Goal: Task Accomplishment & Management: Manage account settings

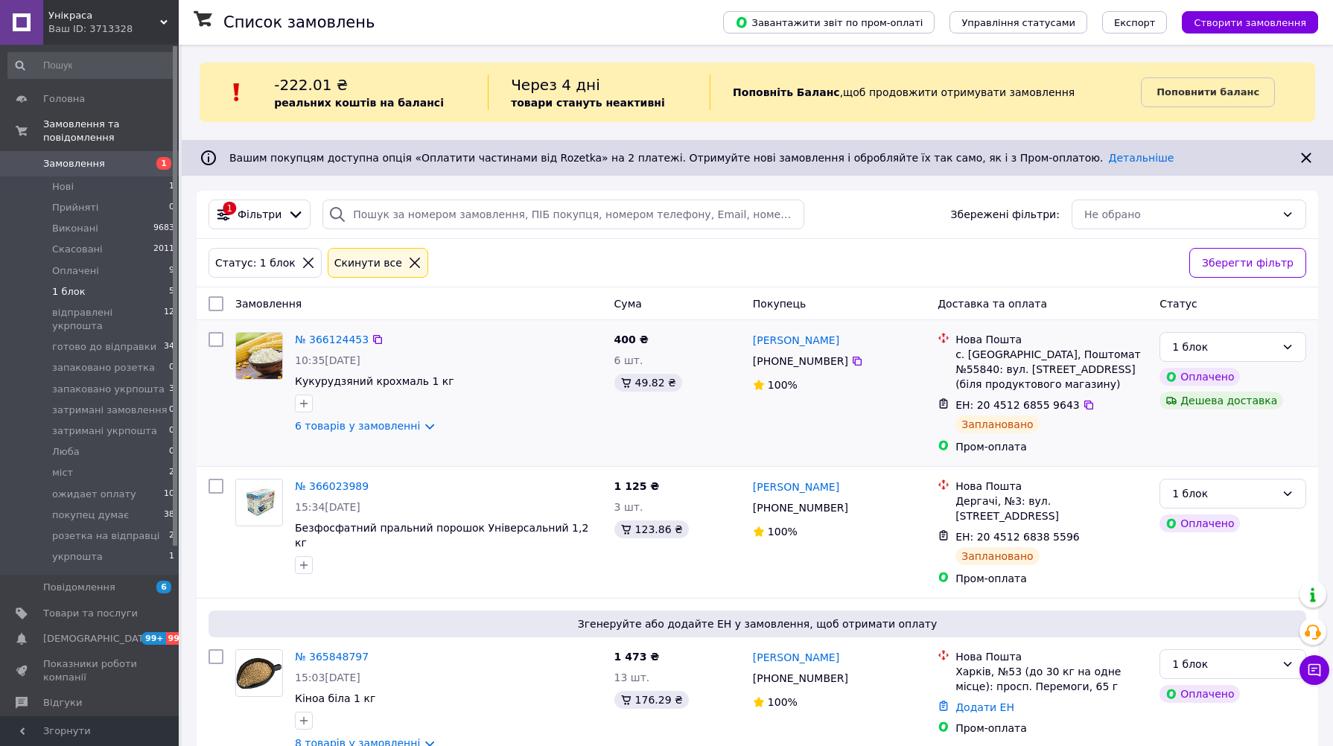
scroll to position [392, 0]
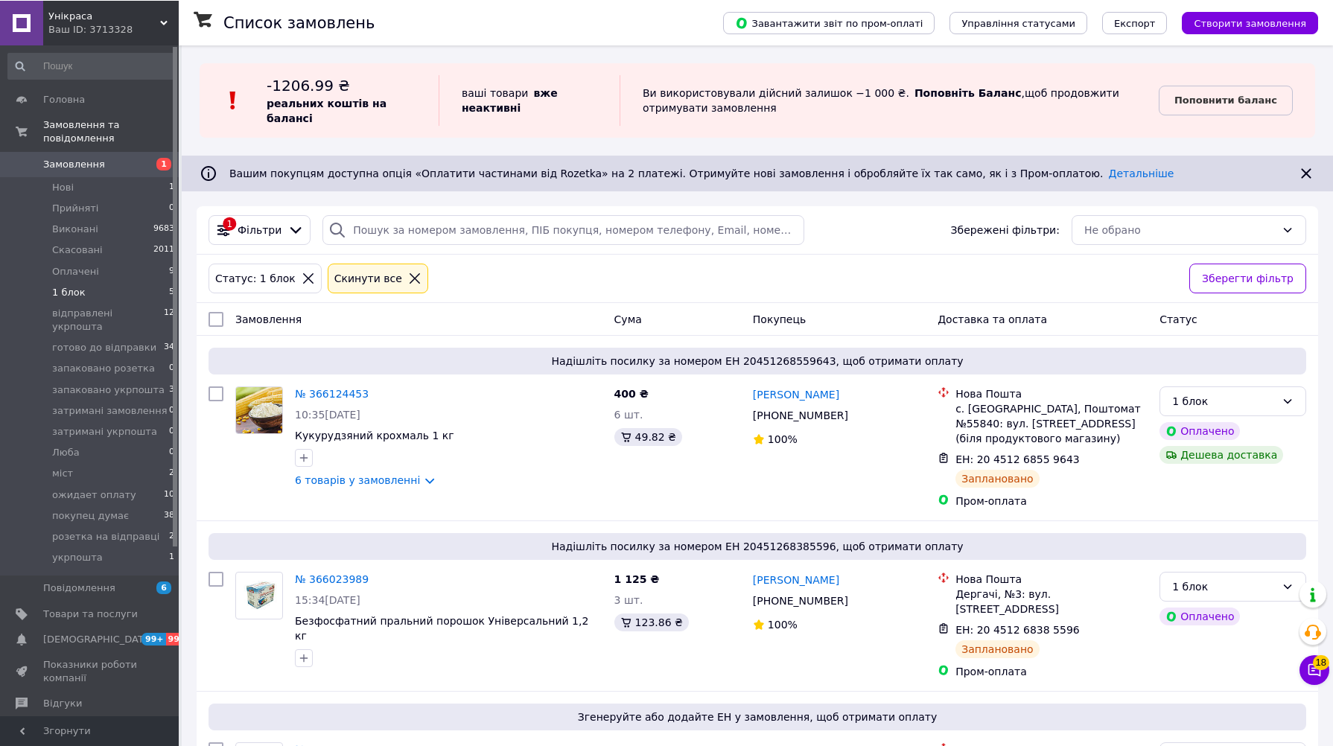
scroll to position [292, 0]
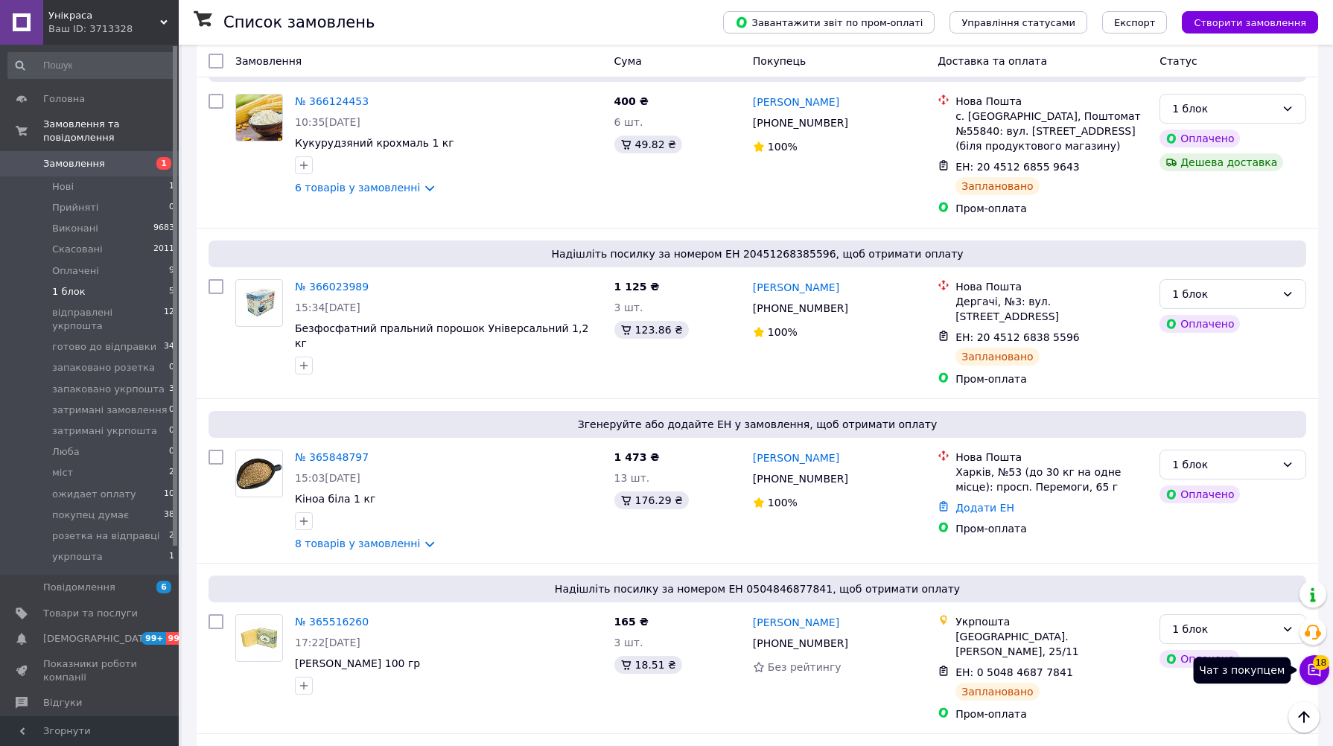
click at [1321, 678] on icon at bounding box center [1314, 670] width 15 height 15
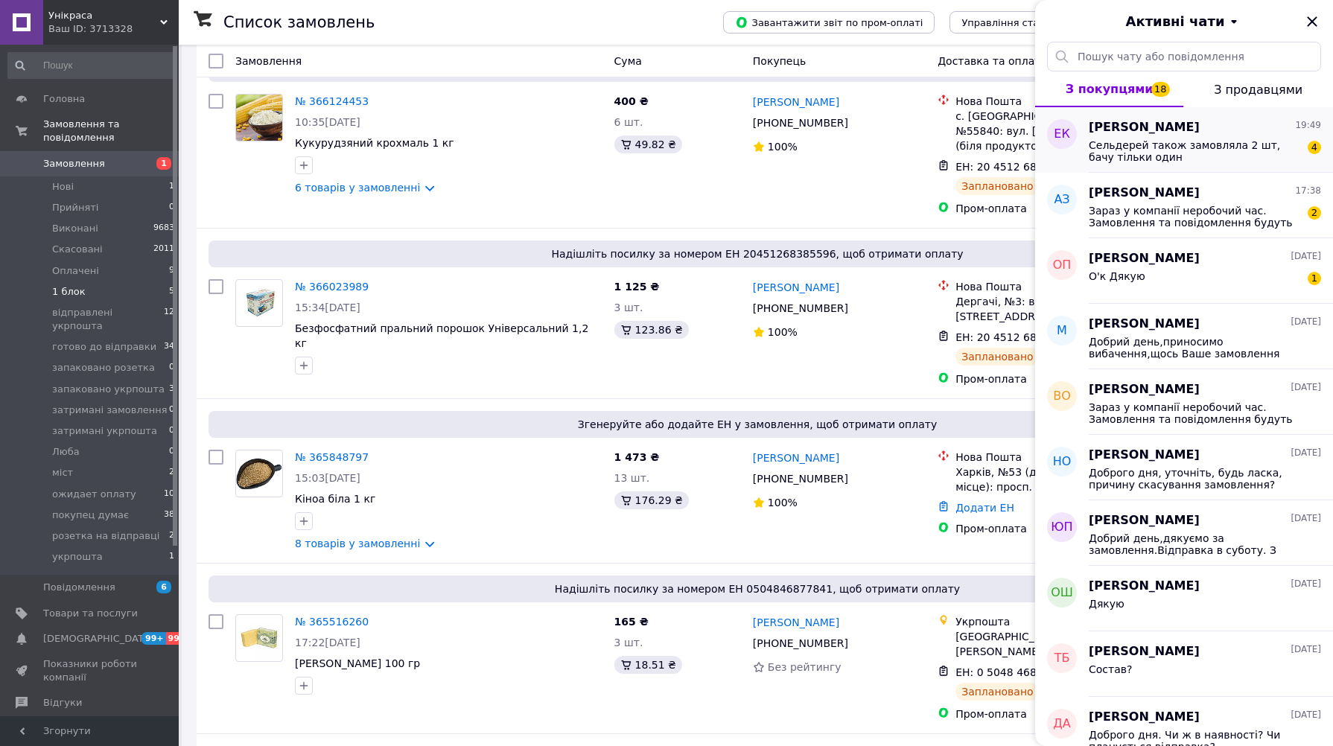
click at [1185, 144] on span "Сельдерей також замовляла 2 шт, бачу тільки один" at bounding box center [1194, 151] width 211 height 24
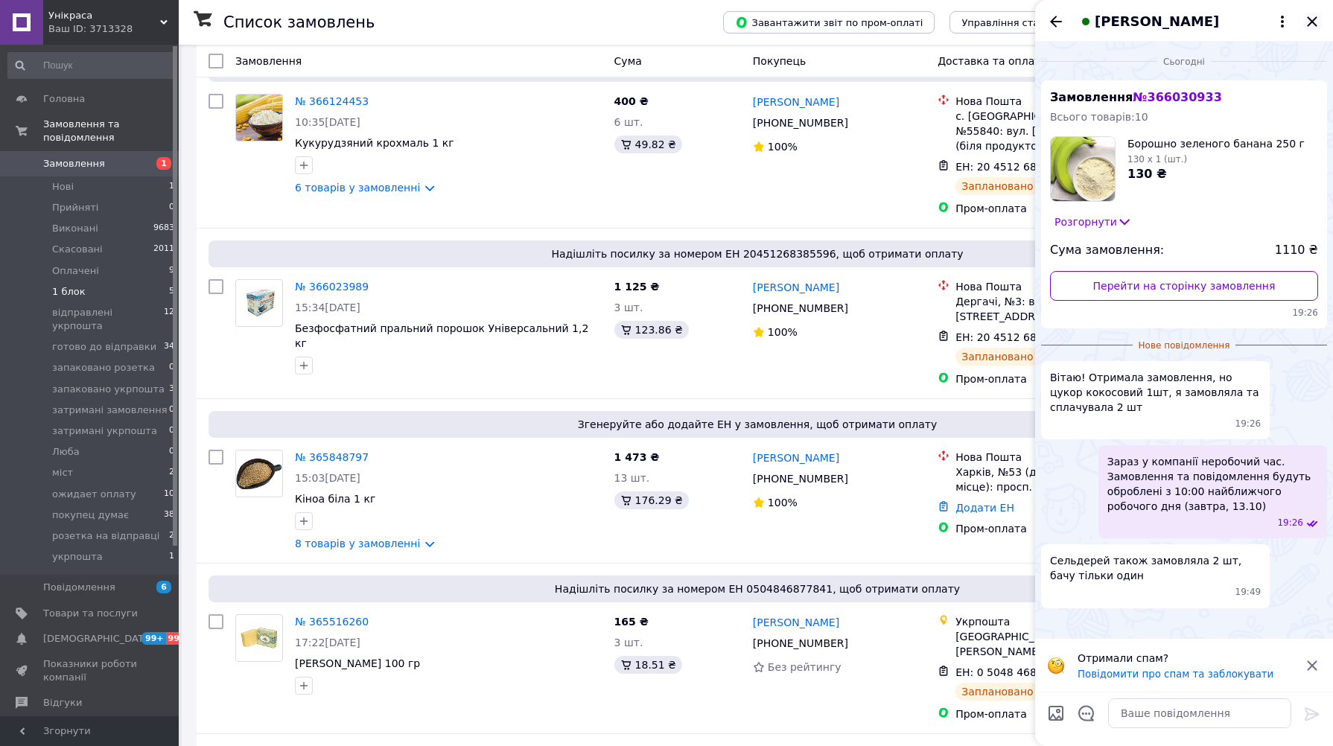
click at [1309, 19] on icon "Закрити" at bounding box center [1312, 21] width 10 height 10
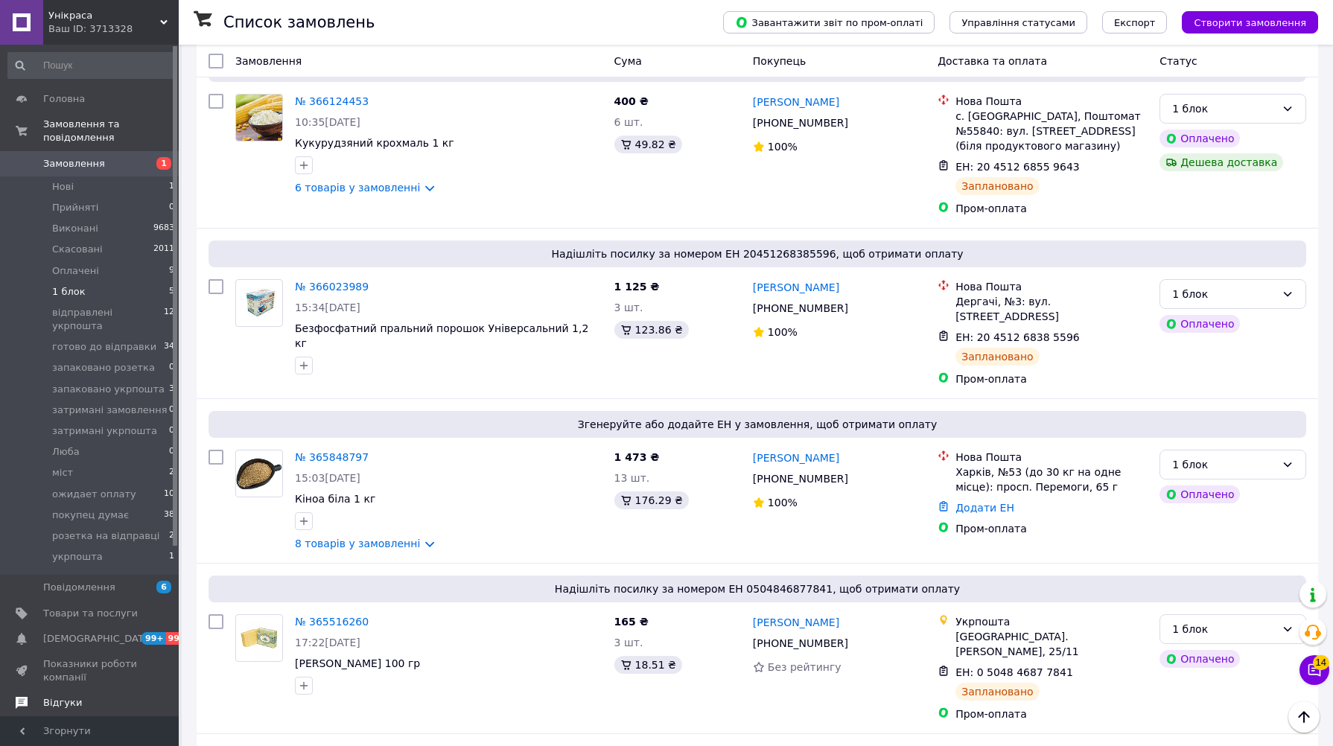
click at [68, 696] on span "Відгуки" at bounding box center [62, 702] width 39 height 13
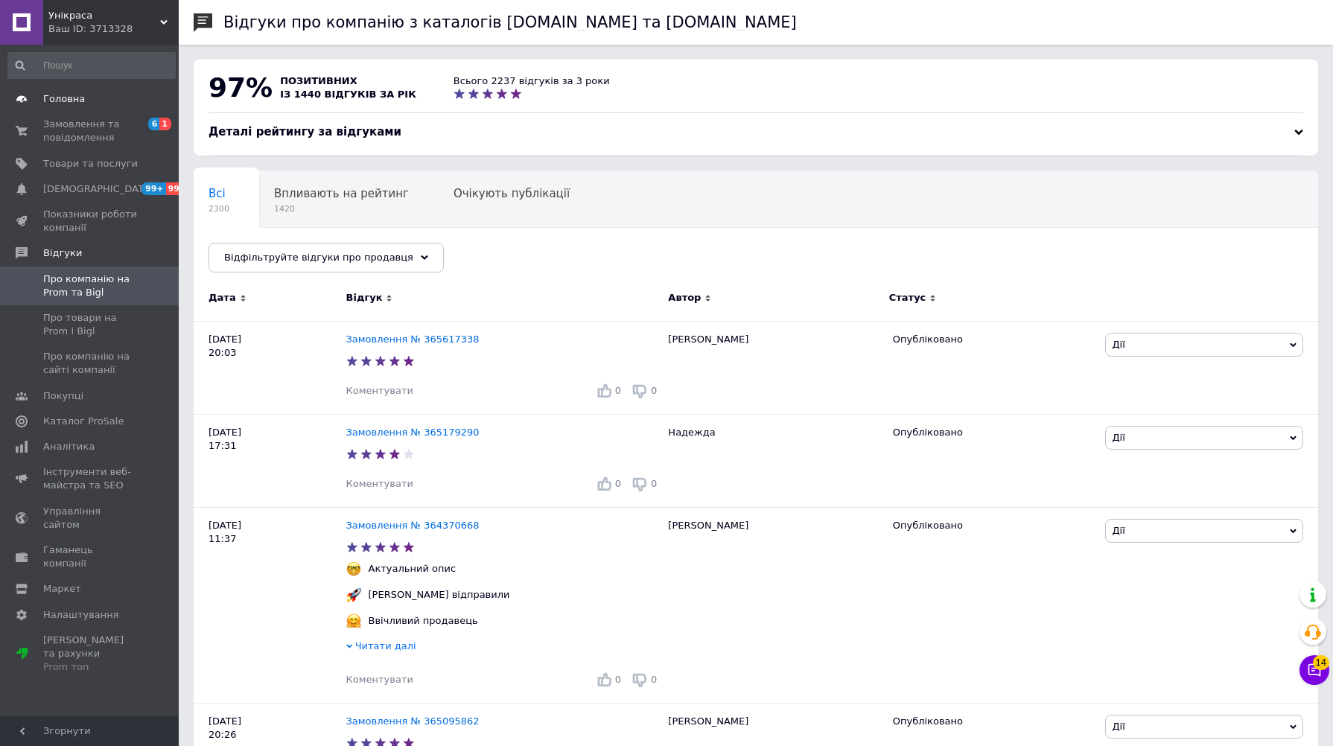
click at [68, 99] on span "Головна" at bounding box center [64, 98] width 42 height 13
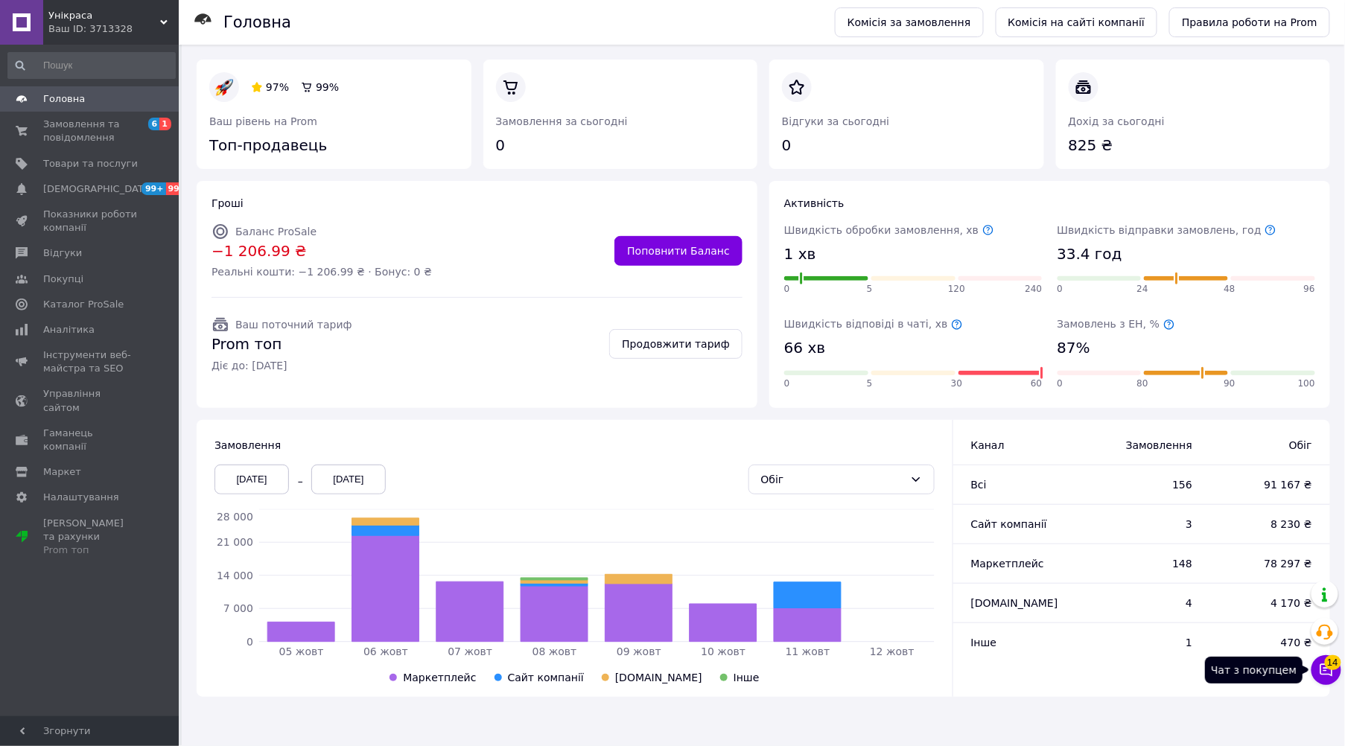
click at [1326, 678] on button "Чат з покупцем 14" at bounding box center [1326, 670] width 30 height 30
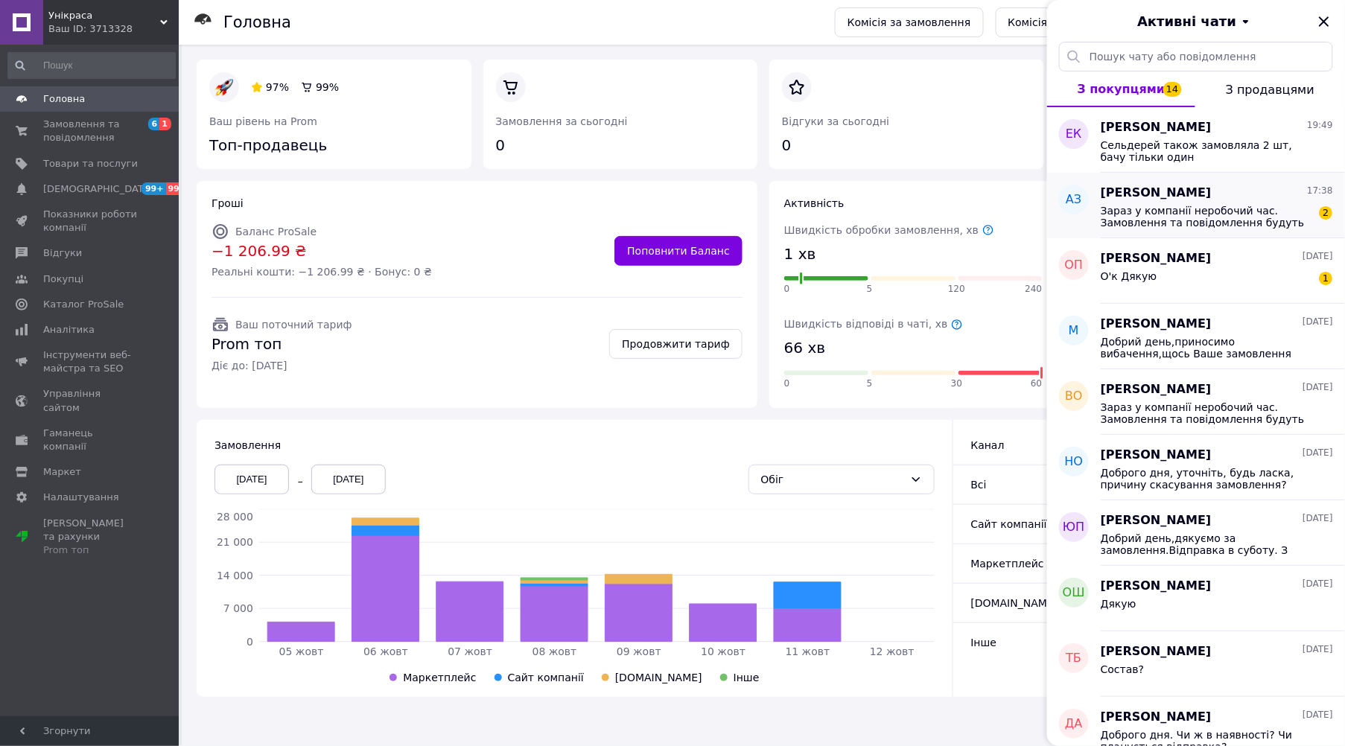
click at [1164, 191] on span "[PERSON_NAME]" at bounding box center [1156, 193] width 111 height 17
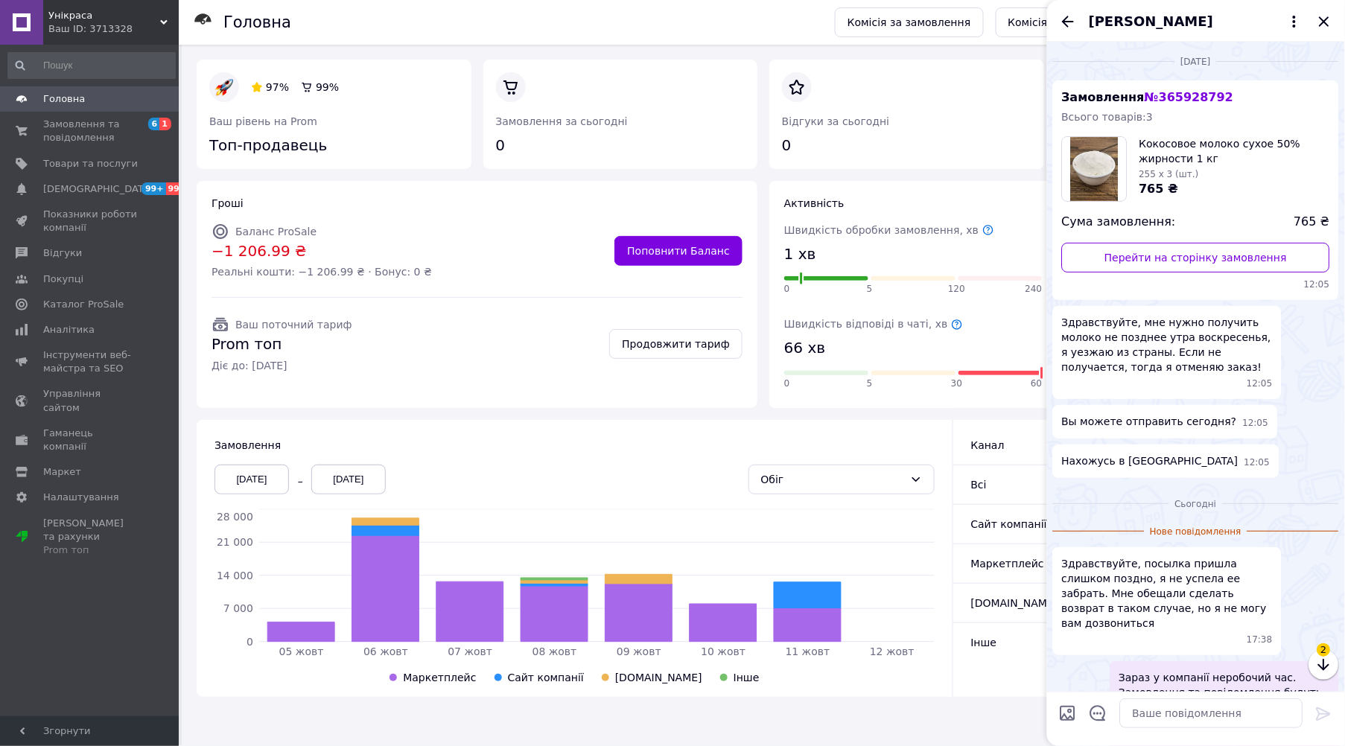
scroll to position [107, 0]
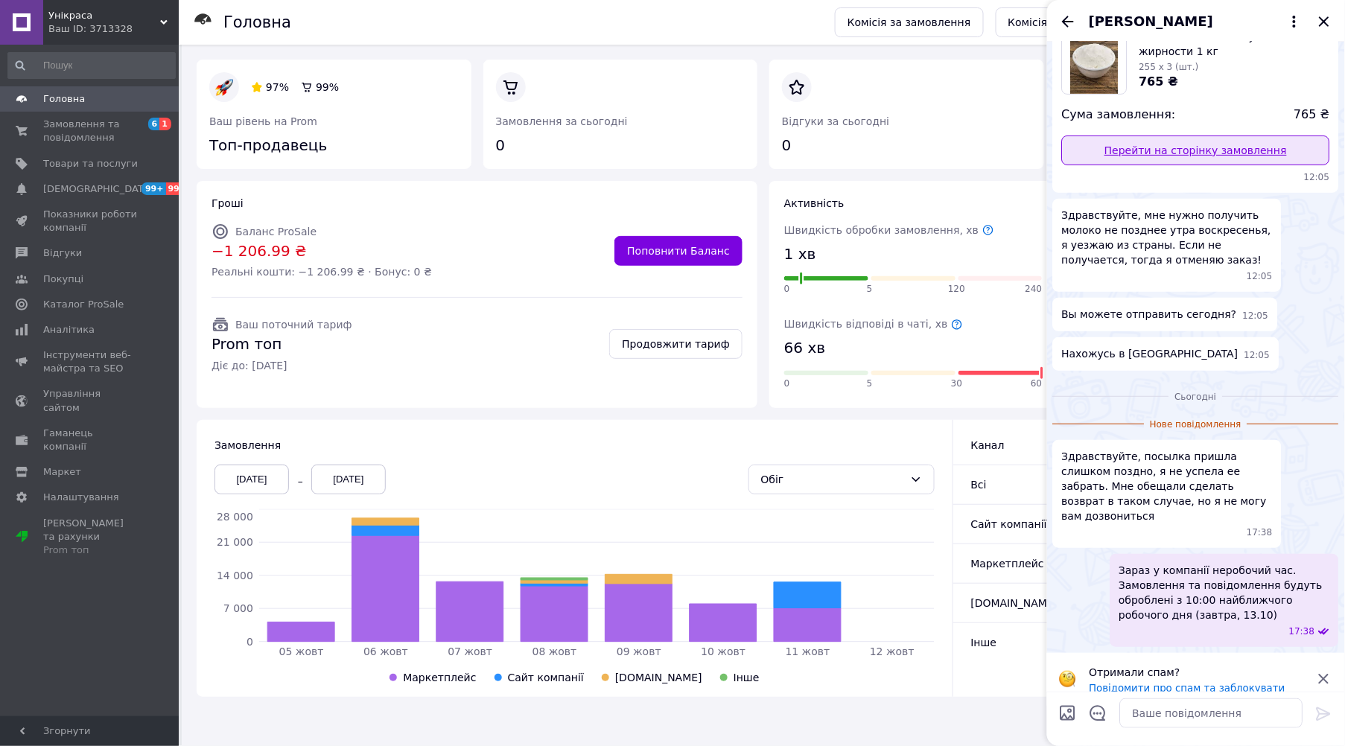
click at [1267, 150] on link "Перейти на сторінку замовлення" at bounding box center [1196, 151] width 268 height 30
click at [86, 131] on span "Замовлення та повідомлення" at bounding box center [90, 131] width 95 height 27
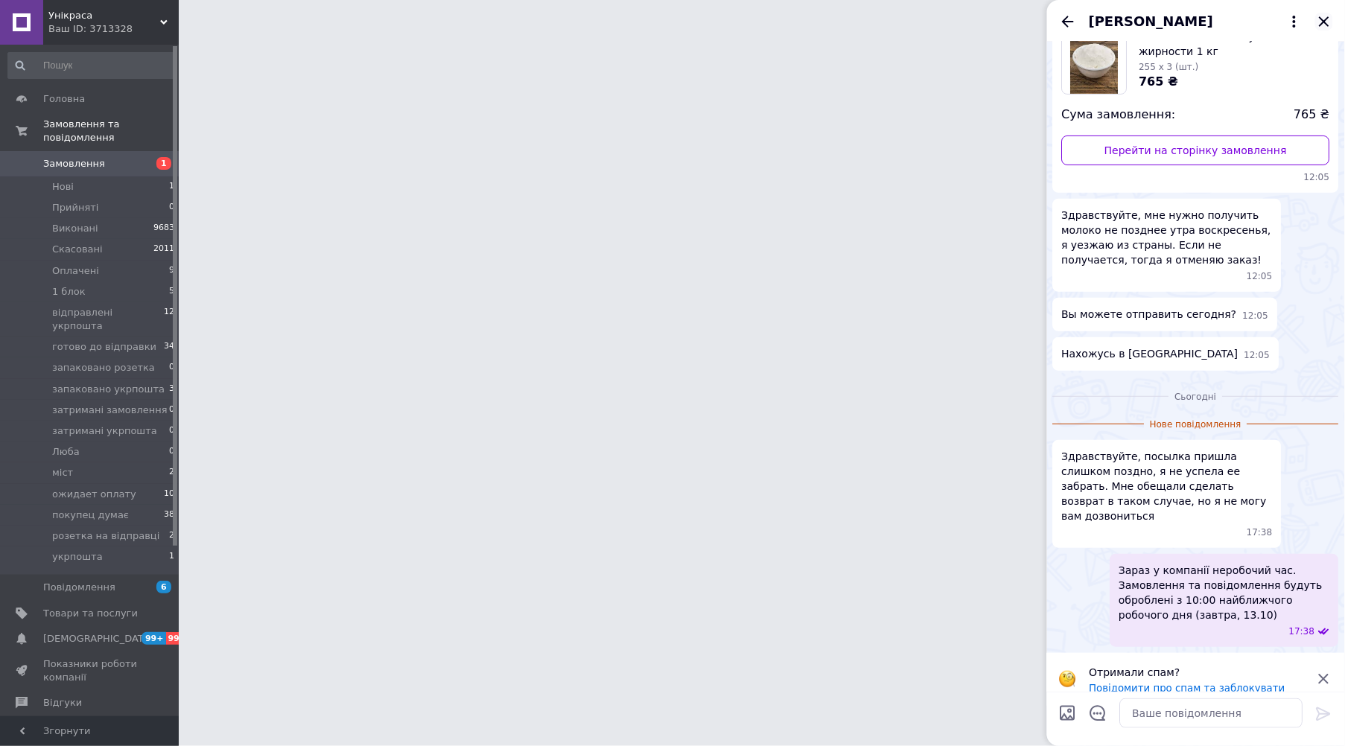
click at [1324, 20] on icon "Закрити" at bounding box center [1324, 21] width 10 height 10
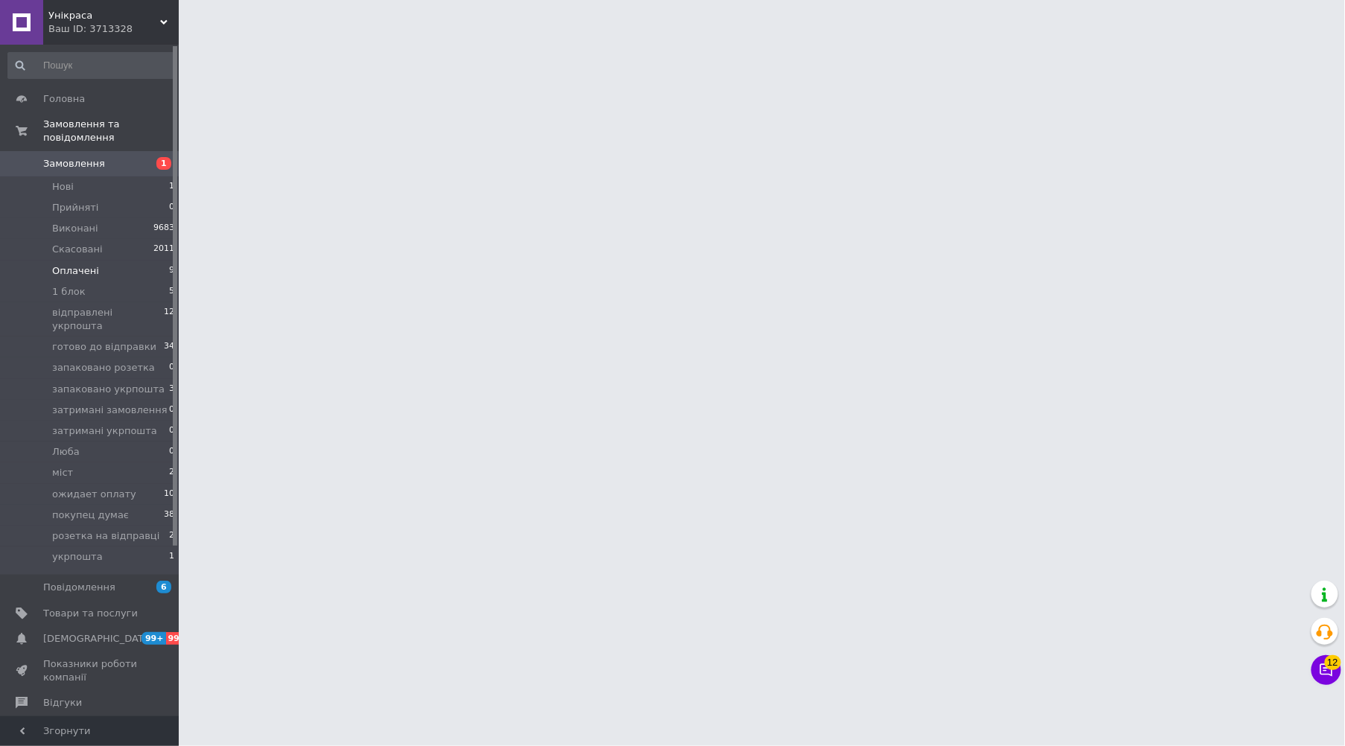
click at [136, 261] on li "Оплачені 9" at bounding box center [91, 271] width 183 height 21
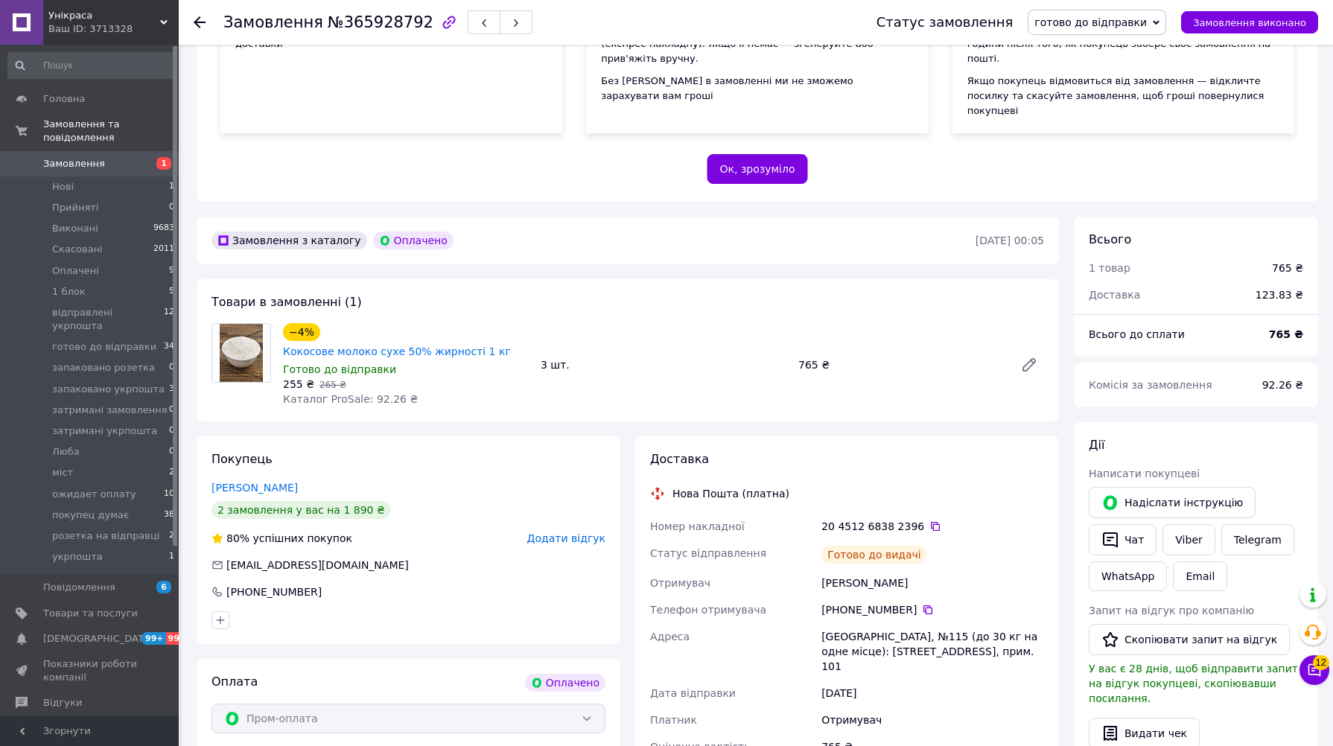
scroll to position [248, 0]
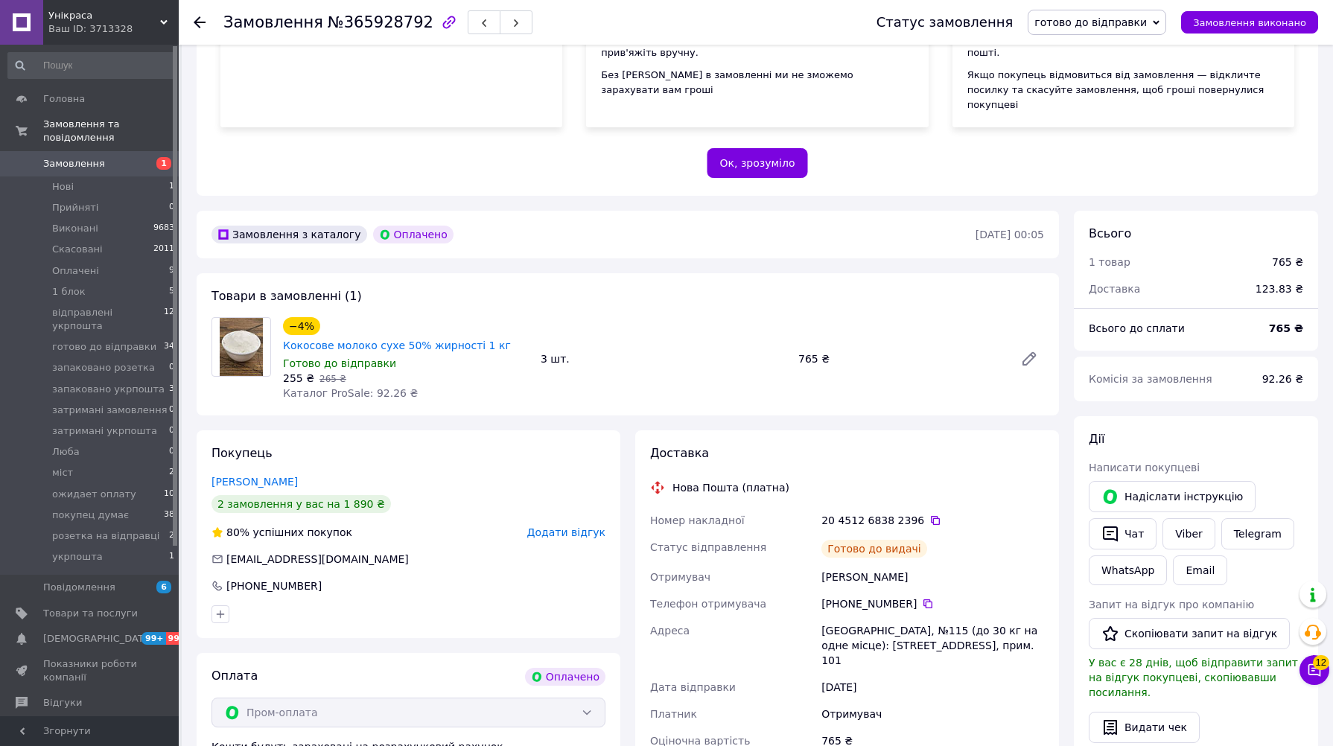
click at [1121, 25] on span "готово до відправки" at bounding box center [1090, 22] width 112 height 12
click at [1095, 97] on li "Скасовано" at bounding box center [1096, 97] width 137 height 22
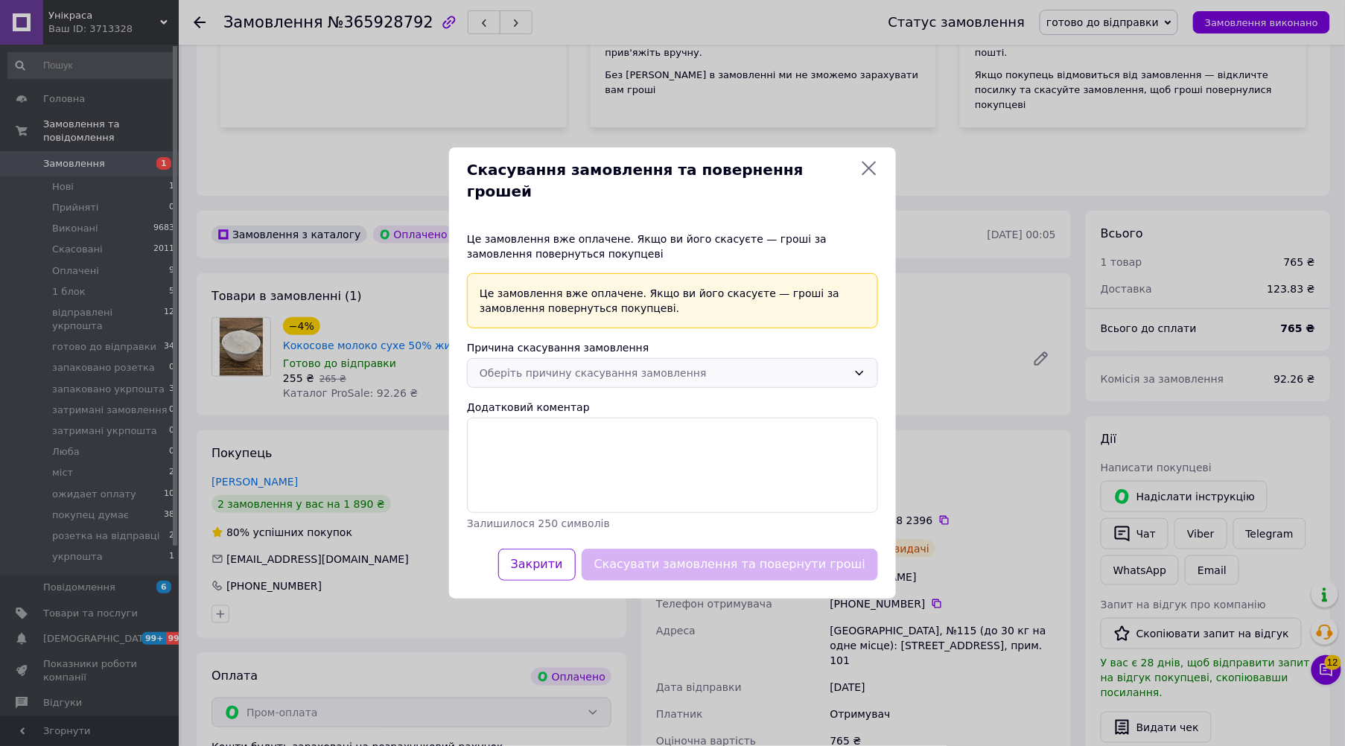
click at [511, 365] on div "Оберіть причину скасування замовлення" at bounding box center [664, 373] width 368 height 16
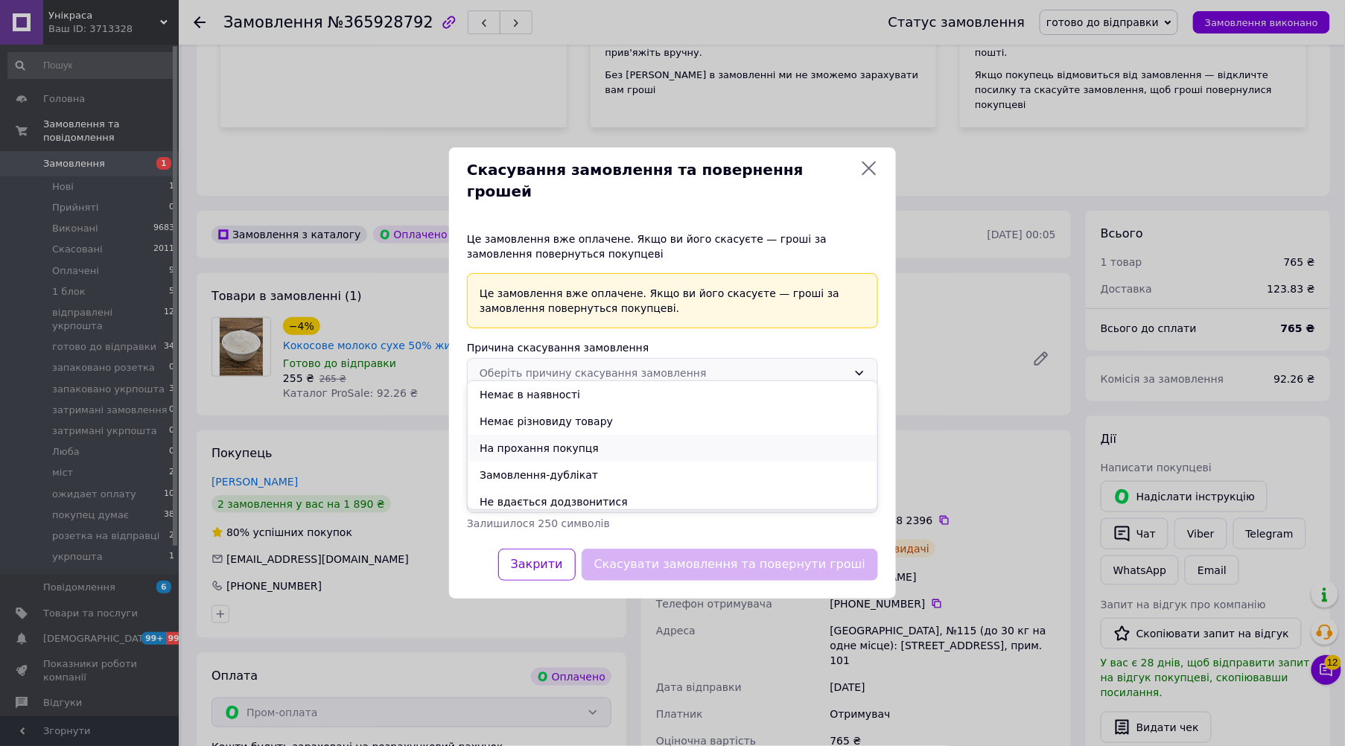
click at [512, 448] on li "На прохання покупця" at bounding box center [673, 448] width 410 height 27
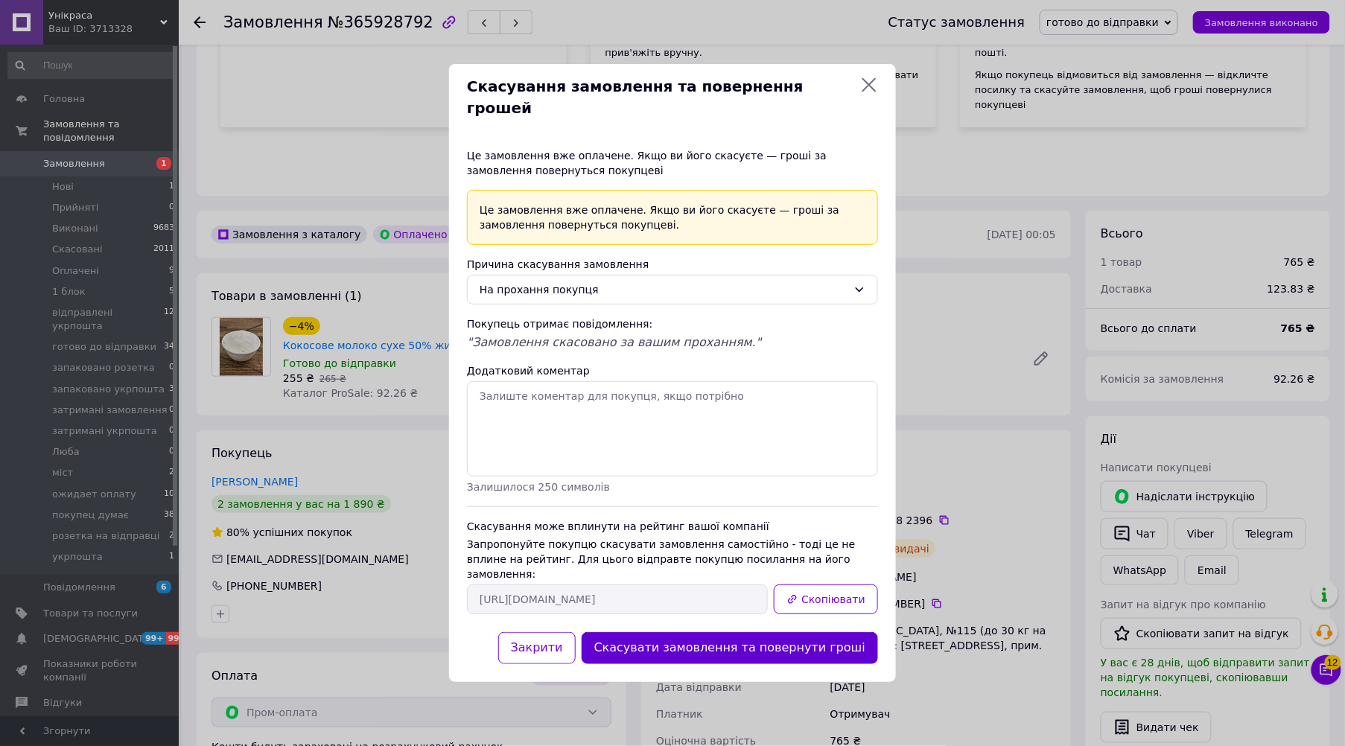
click at [681, 634] on button "Скасувати замовлення та повернути гроші" at bounding box center [730, 648] width 296 height 32
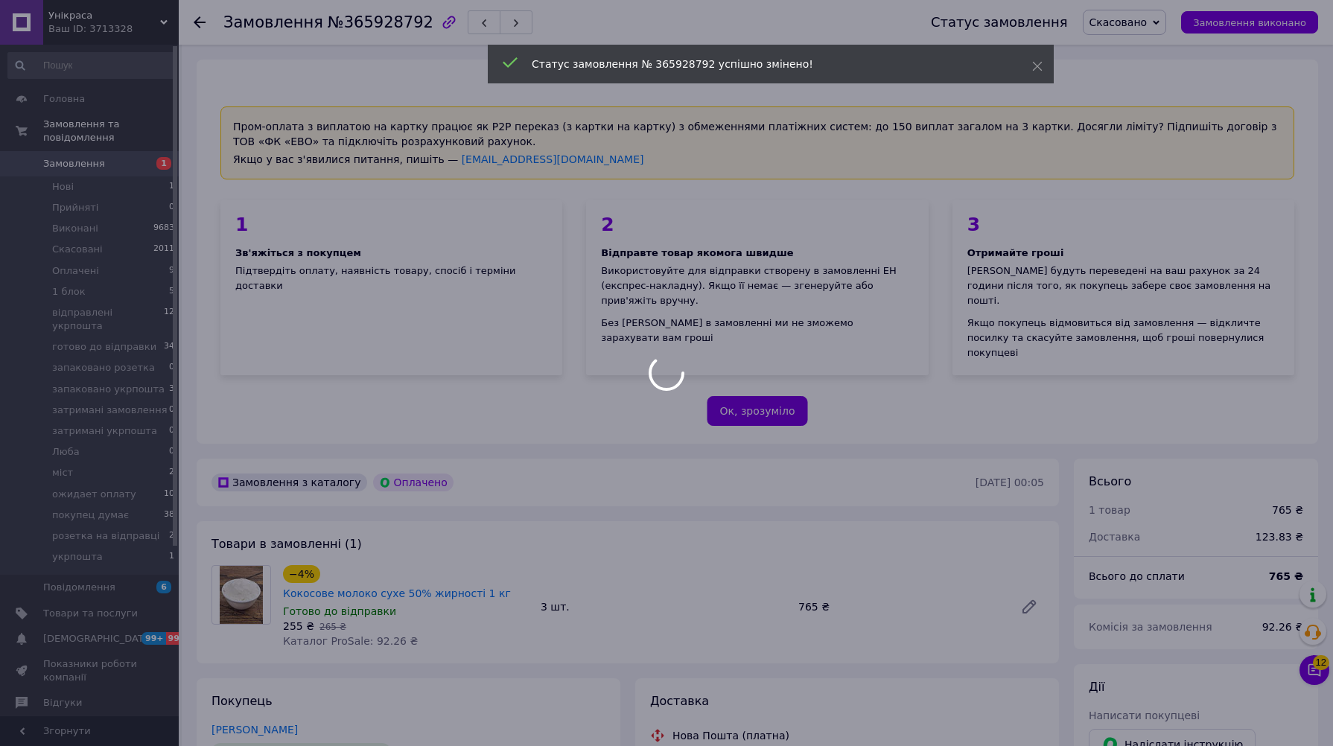
scroll to position [65, 0]
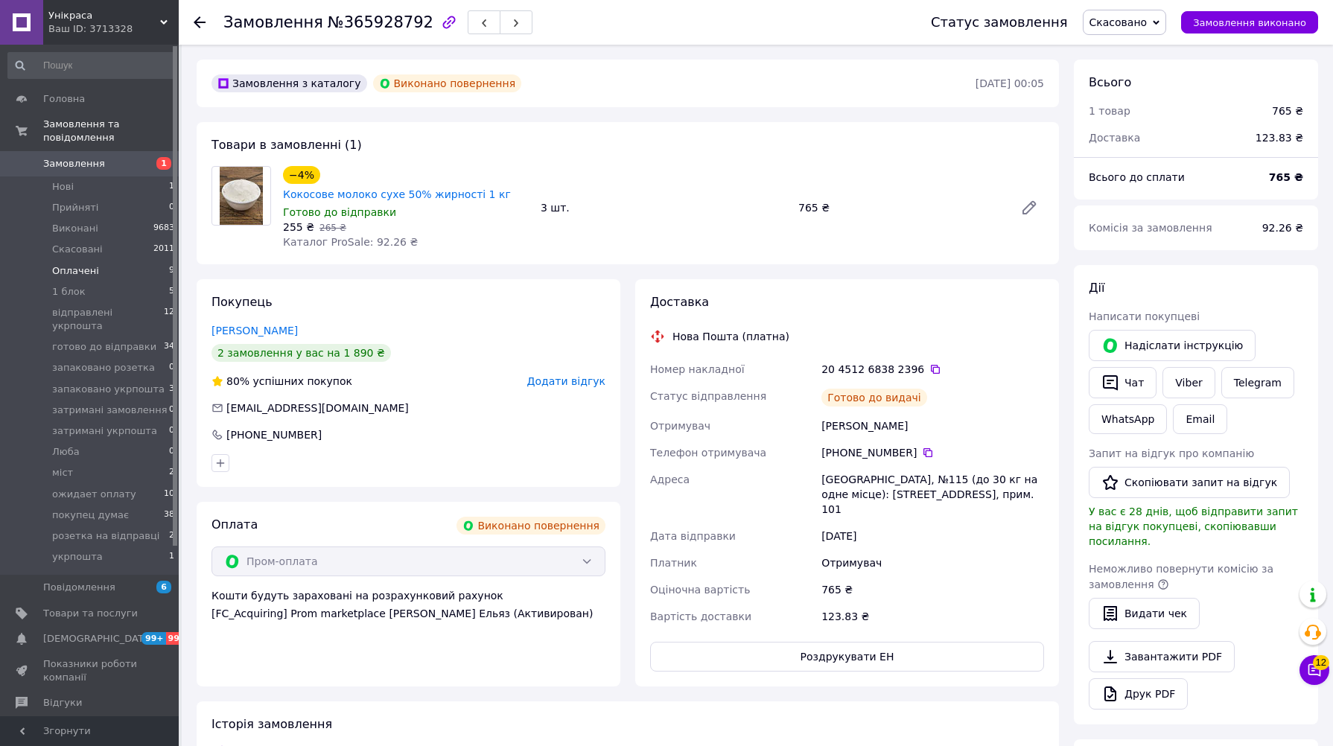
click at [101, 261] on li "Оплачені 9" at bounding box center [91, 271] width 183 height 21
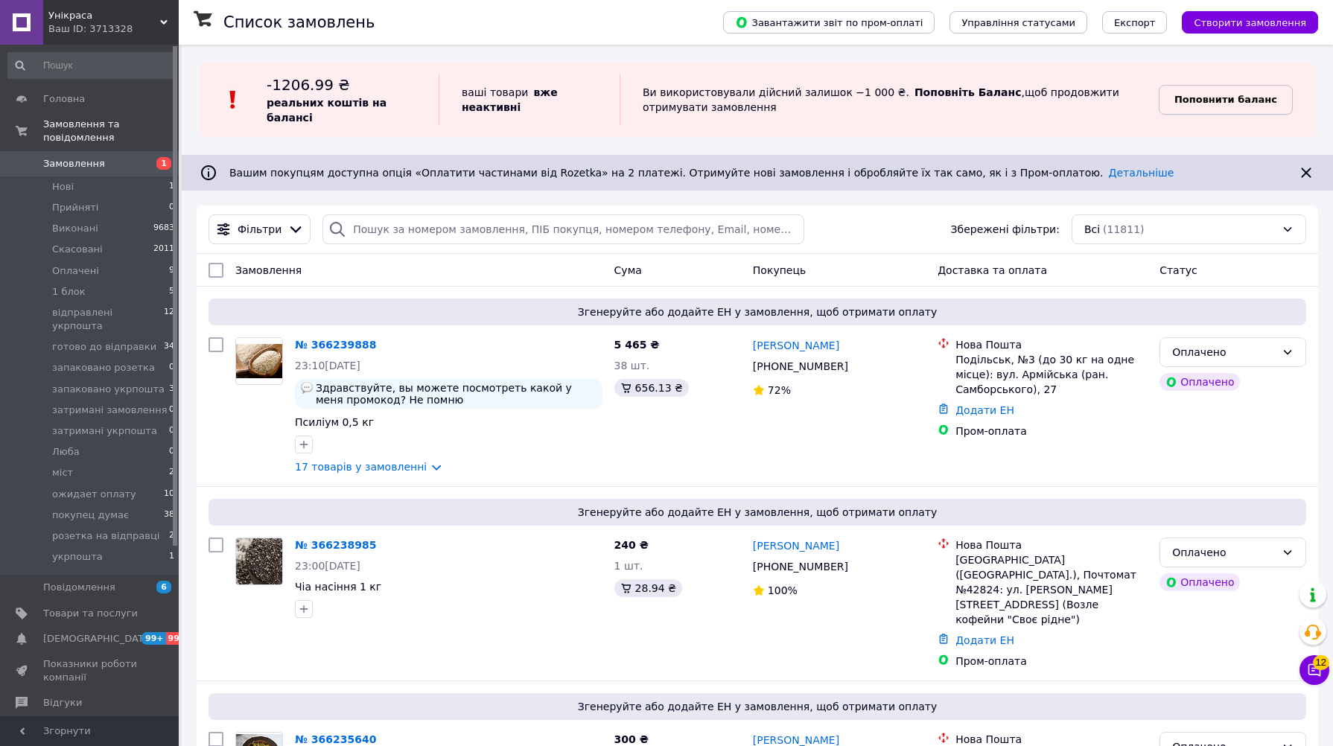
click at [1194, 99] on b "Поповнити баланс" at bounding box center [1225, 99] width 103 height 11
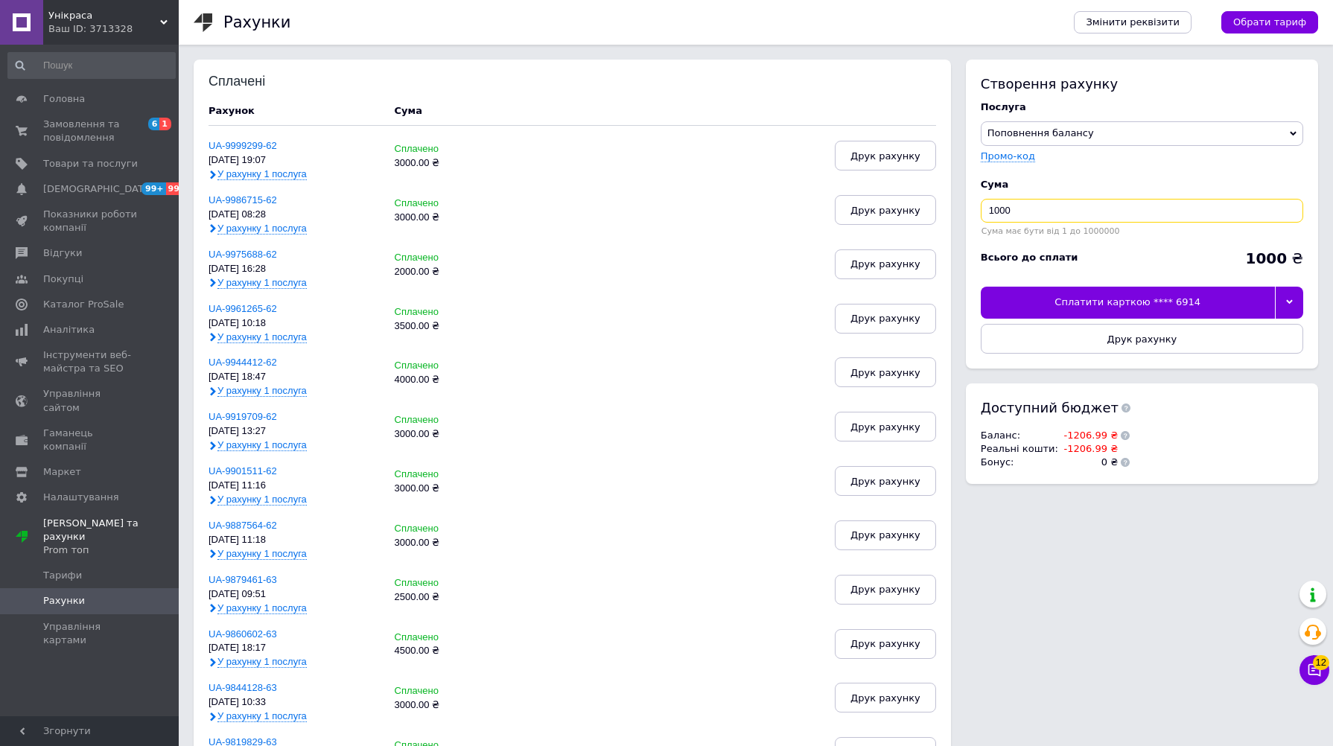
click at [1034, 206] on input "1000" at bounding box center [1142, 211] width 322 height 24
type input "1"
type input "4000"
click at [1291, 304] on icon at bounding box center [1289, 302] width 7 height 7
click at [1080, 380] on div "Інші способи оплати" at bounding box center [1142, 375] width 306 height 13
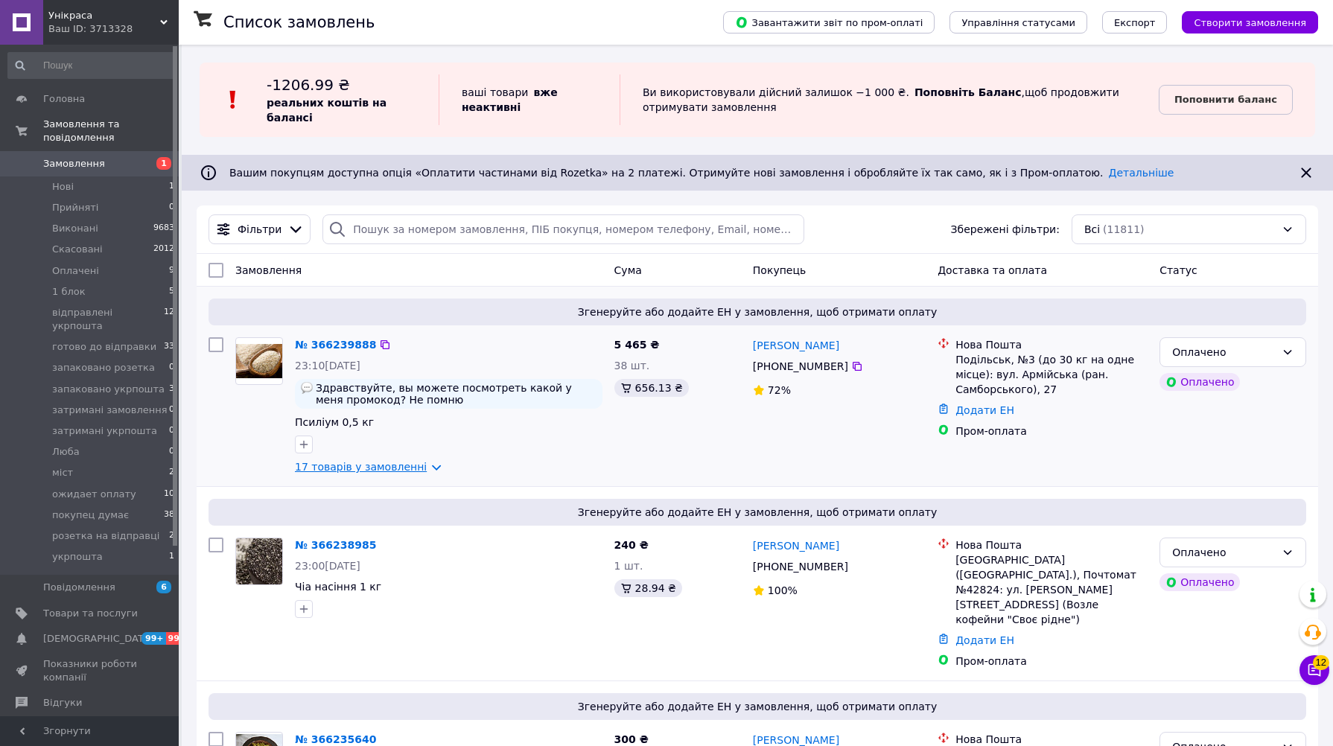
click at [407, 469] on link "17 товарів у замовленні" at bounding box center [361, 467] width 132 height 12
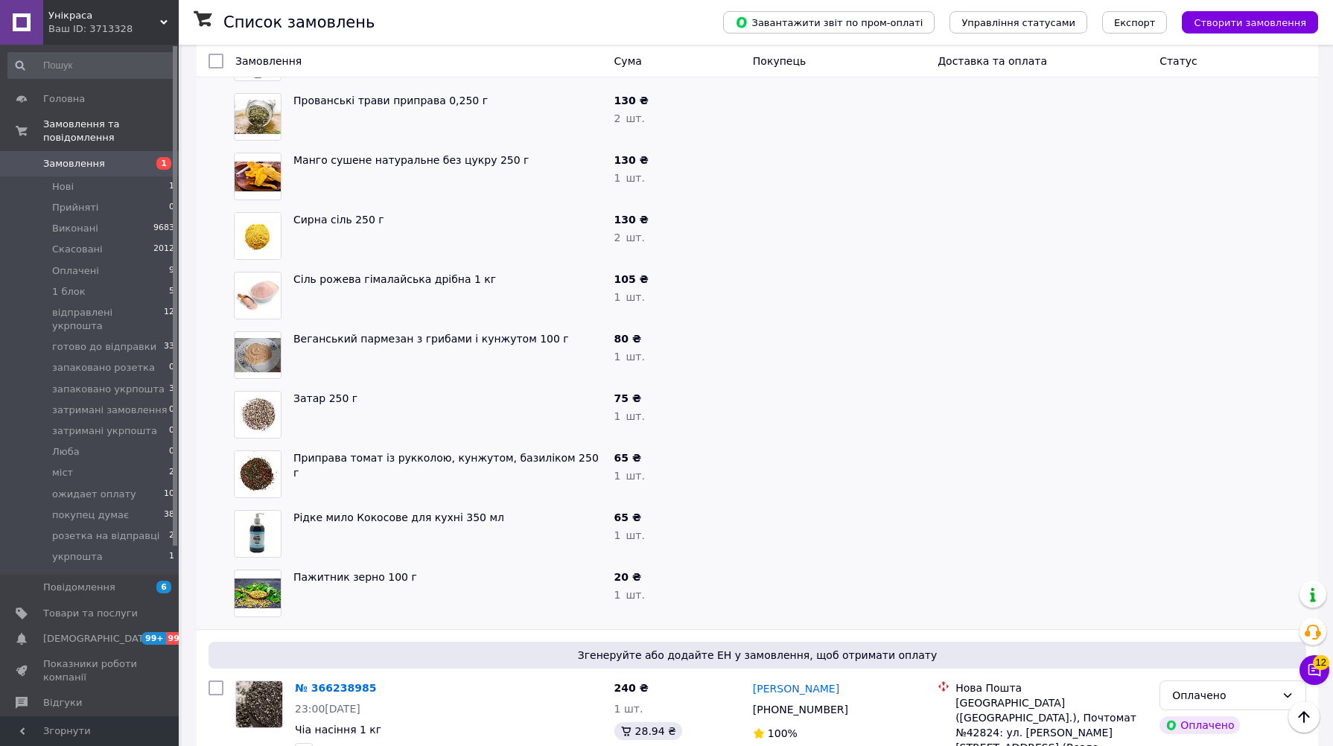
scroll to position [745, 0]
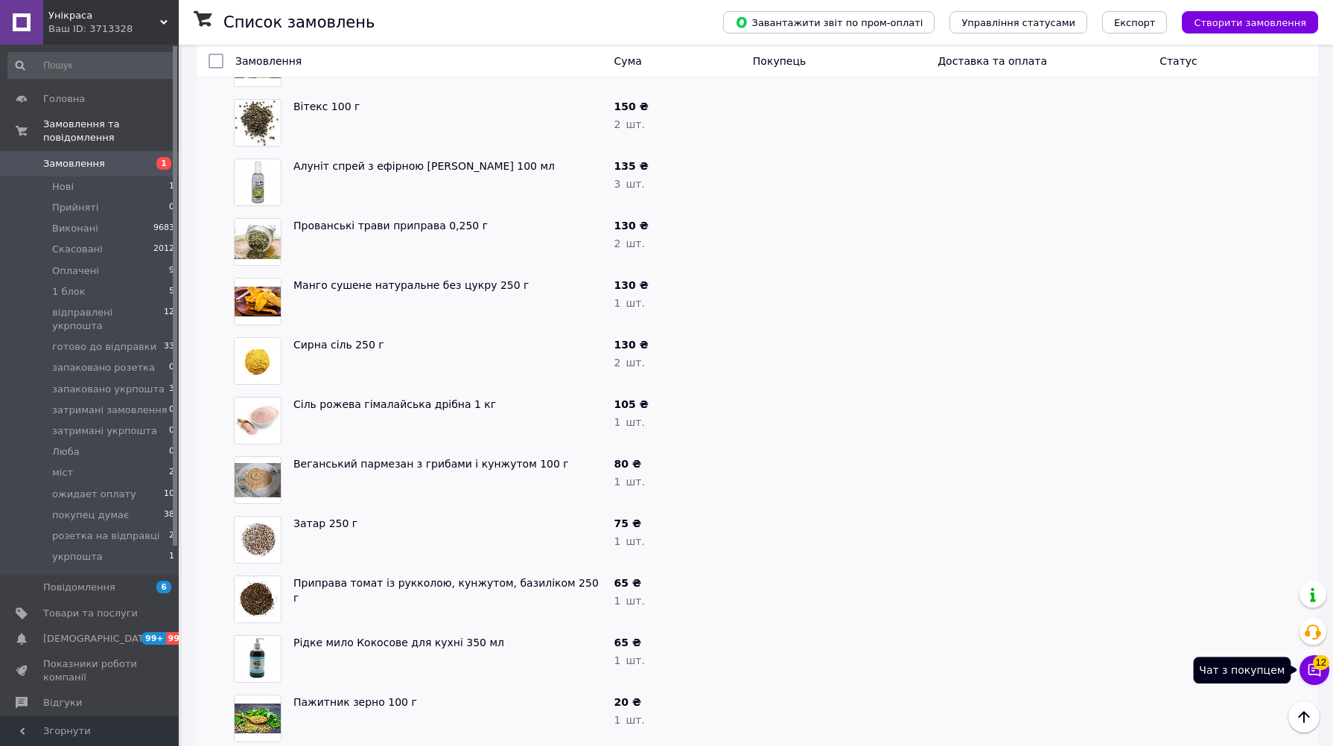
click at [1317, 664] on span "12" at bounding box center [1321, 662] width 16 height 15
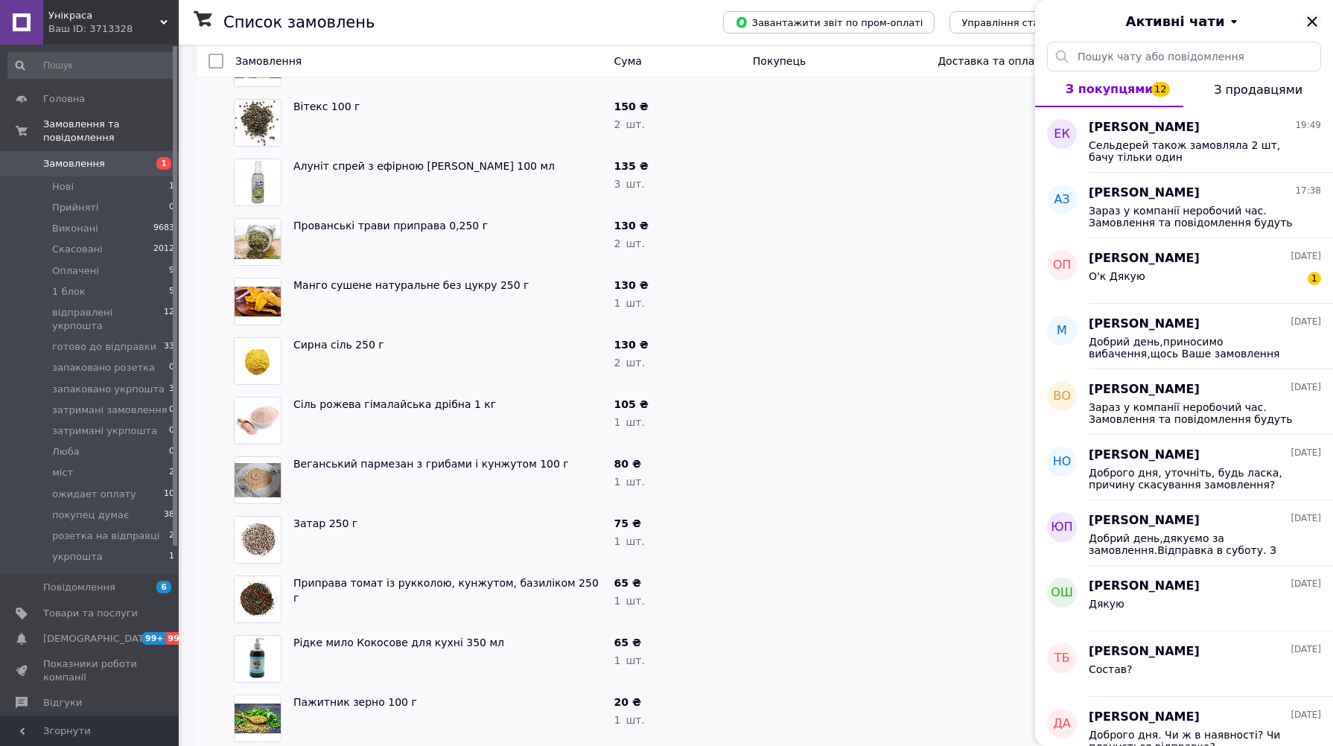
click at [1308, 20] on icon "Закрити" at bounding box center [1312, 22] width 18 height 18
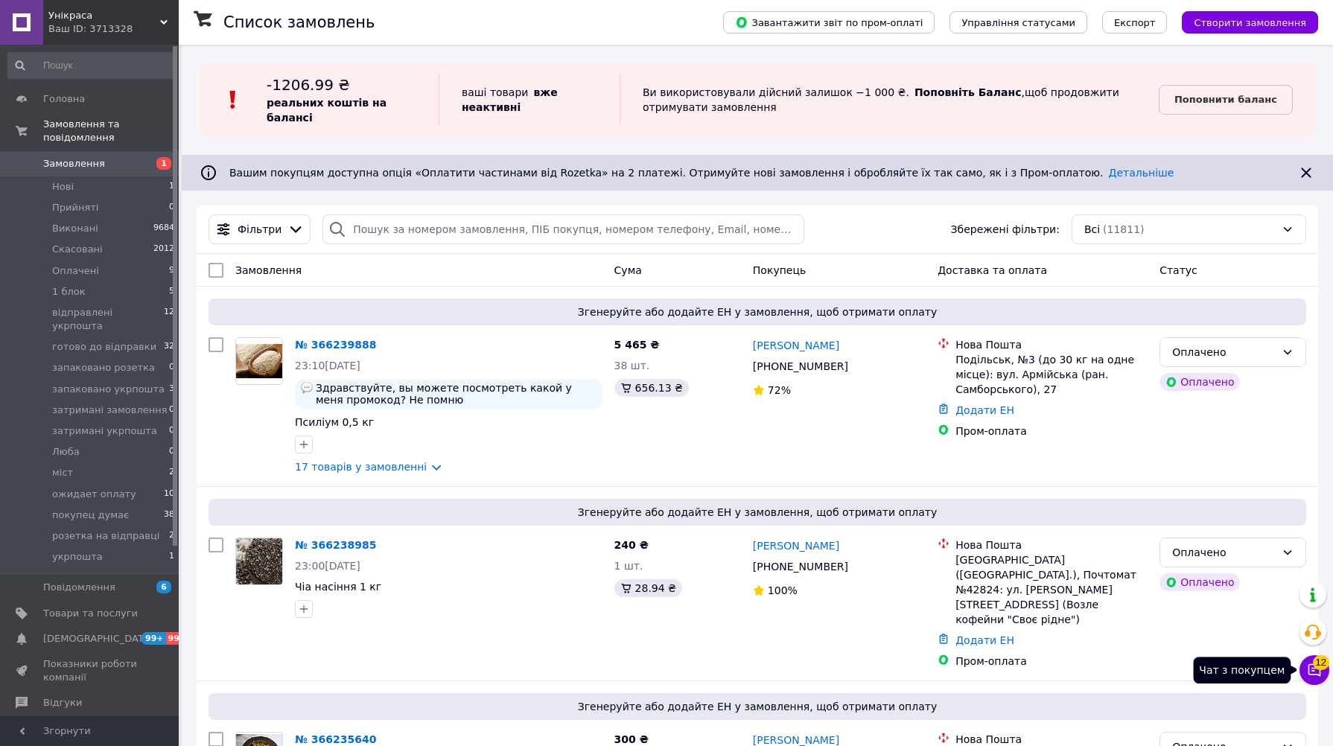
click at [1305, 672] on button "Чат з покупцем 12" at bounding box center [1314, 670] width 30 height 30
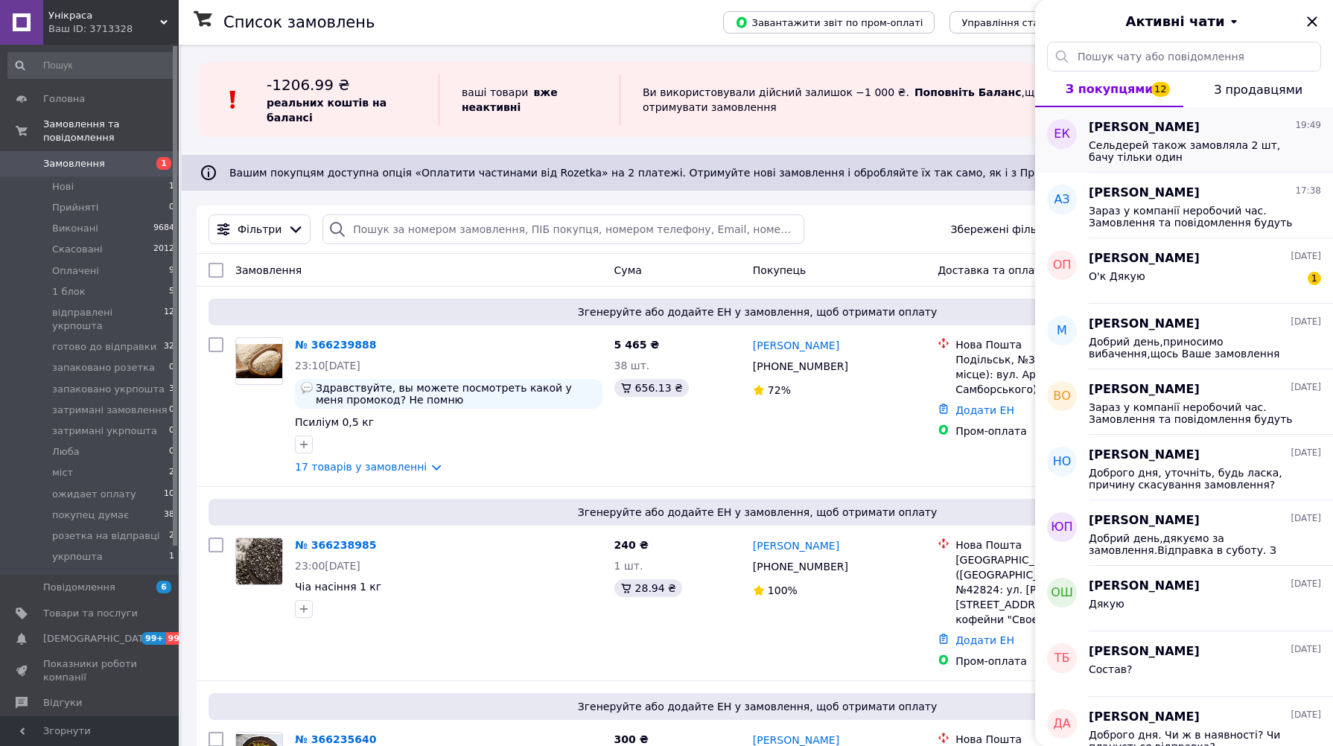
click at [1193, 147] on span "Сельдерей також замовляла 2 шт, бачу тільки один" at bounding box center [1194, 151] width 211 height 24
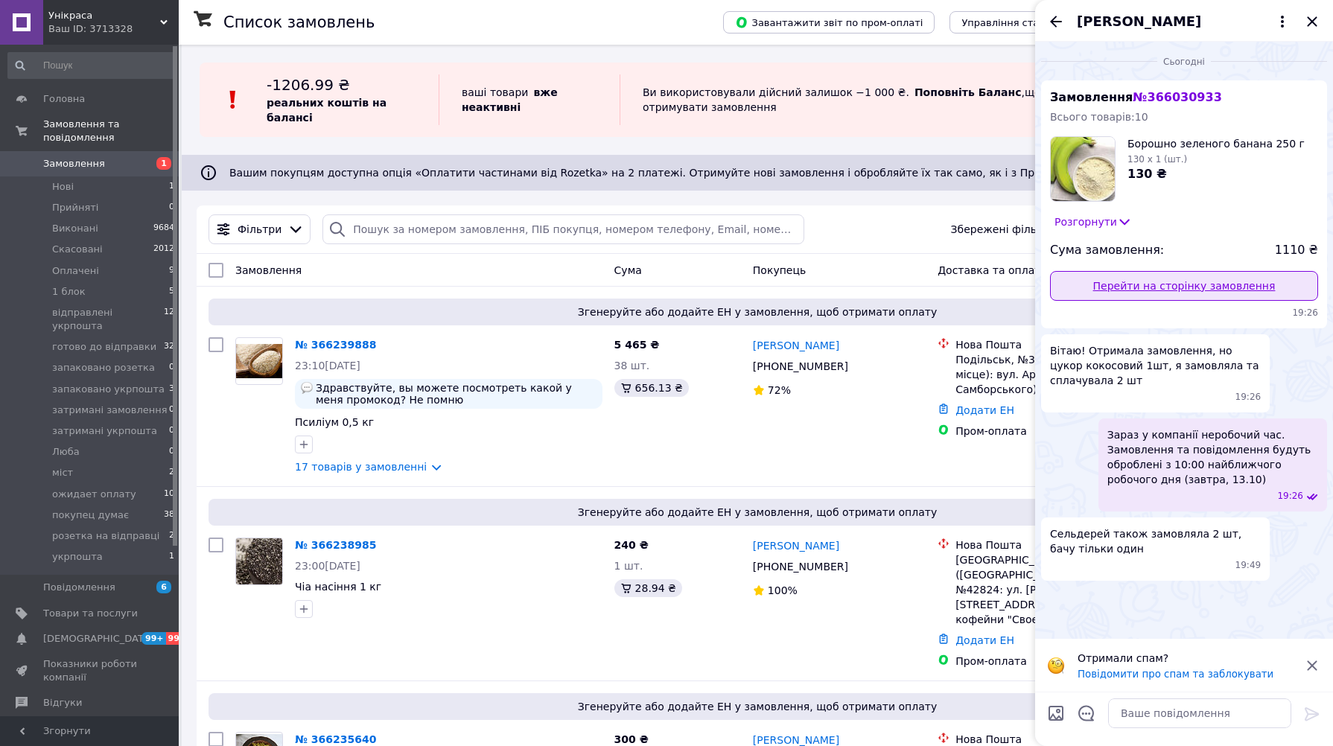
click at [1165, 287] on link "Перейти на сторінку замовлення" at bounding box center [1184, 286] width 268 height 30
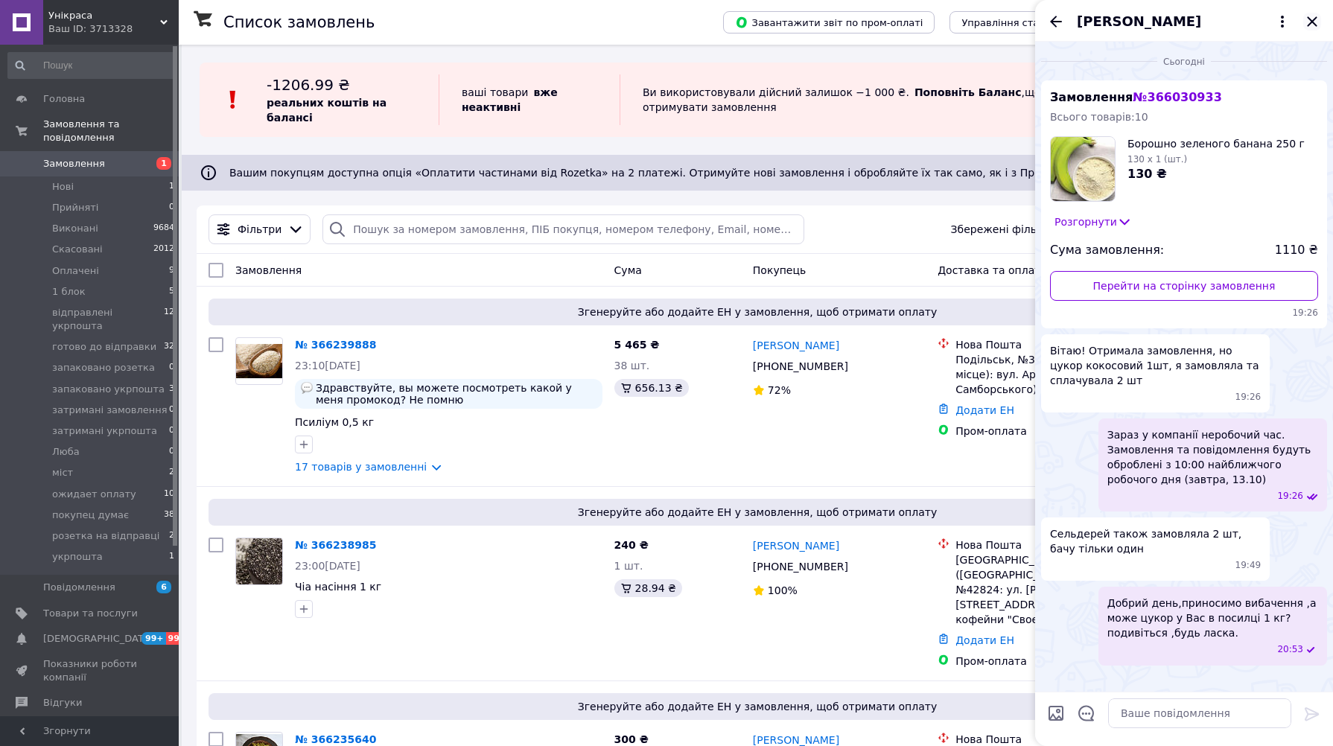
click at [1311, 21] on icon "Закрити" at bounding box center [1312, 22] width 18 height 18
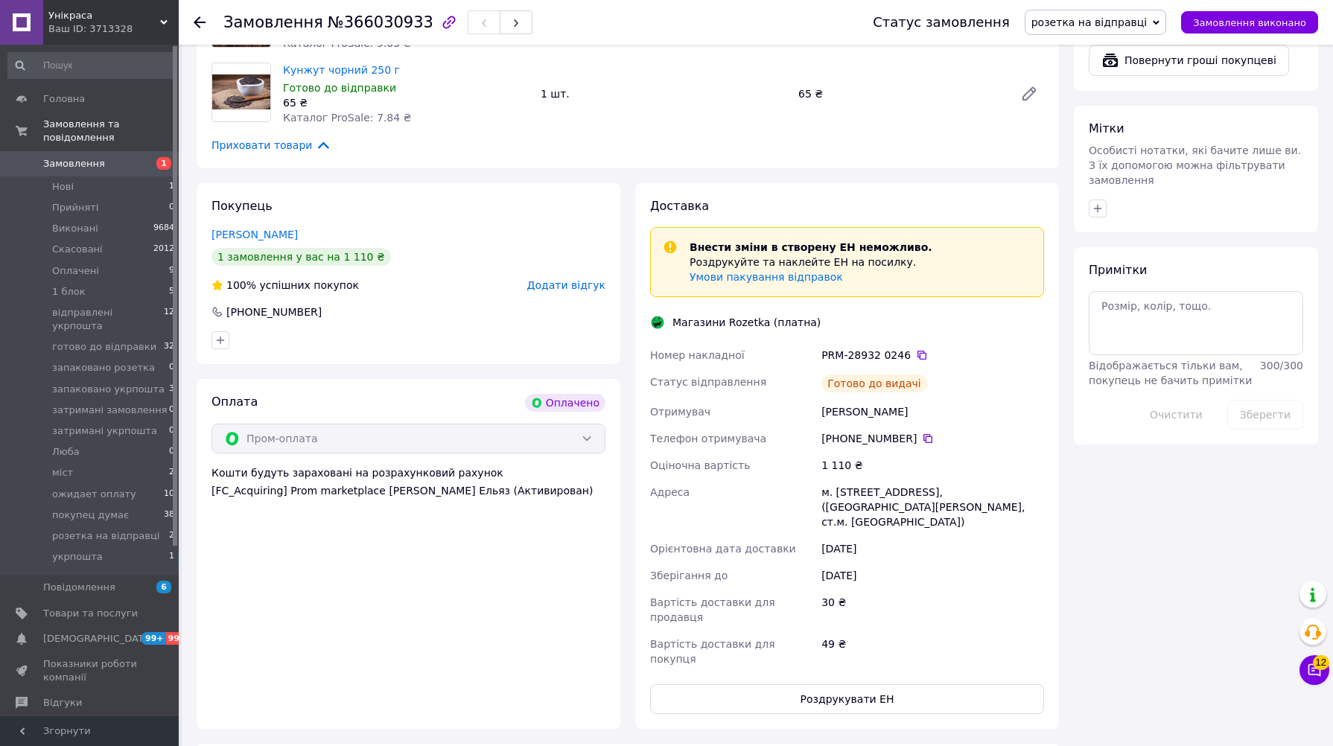
scroll to position [1075, 0]
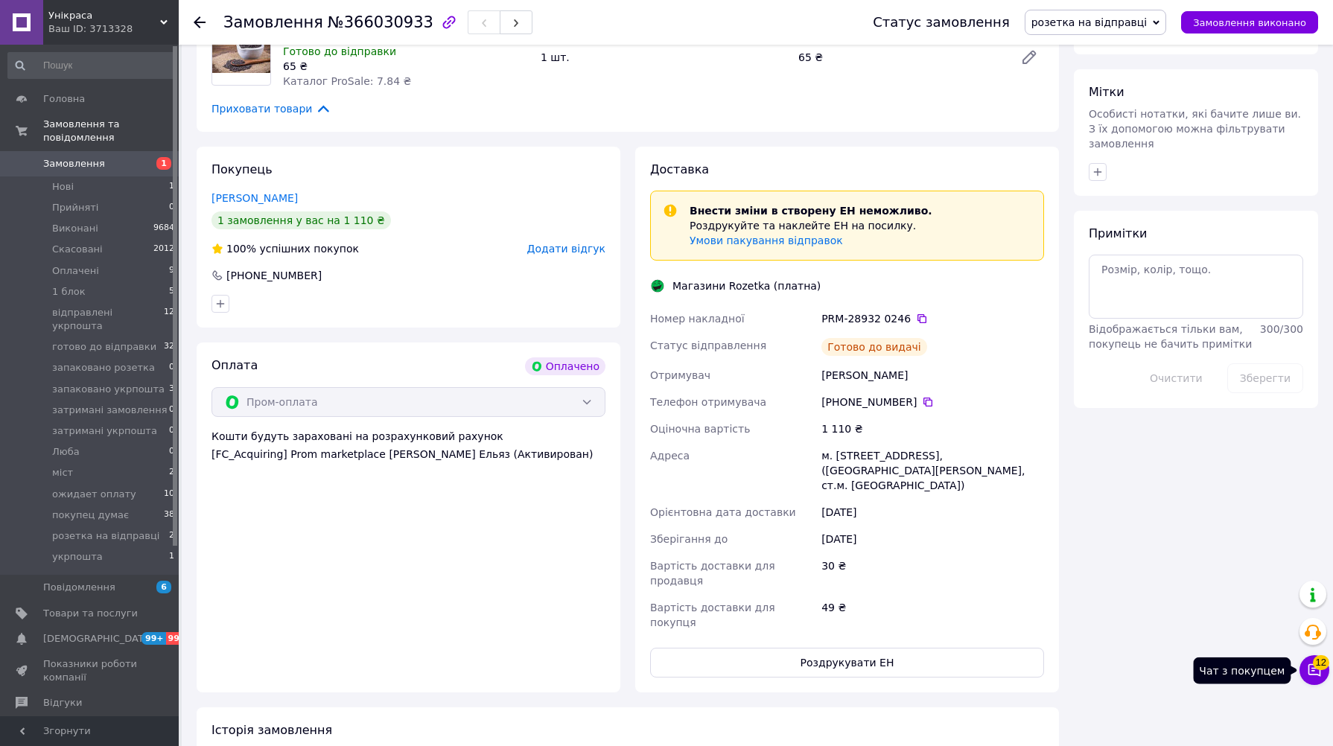
click at [1307, 672] on icon at bounding box center [1314, 670] width 15 height 15
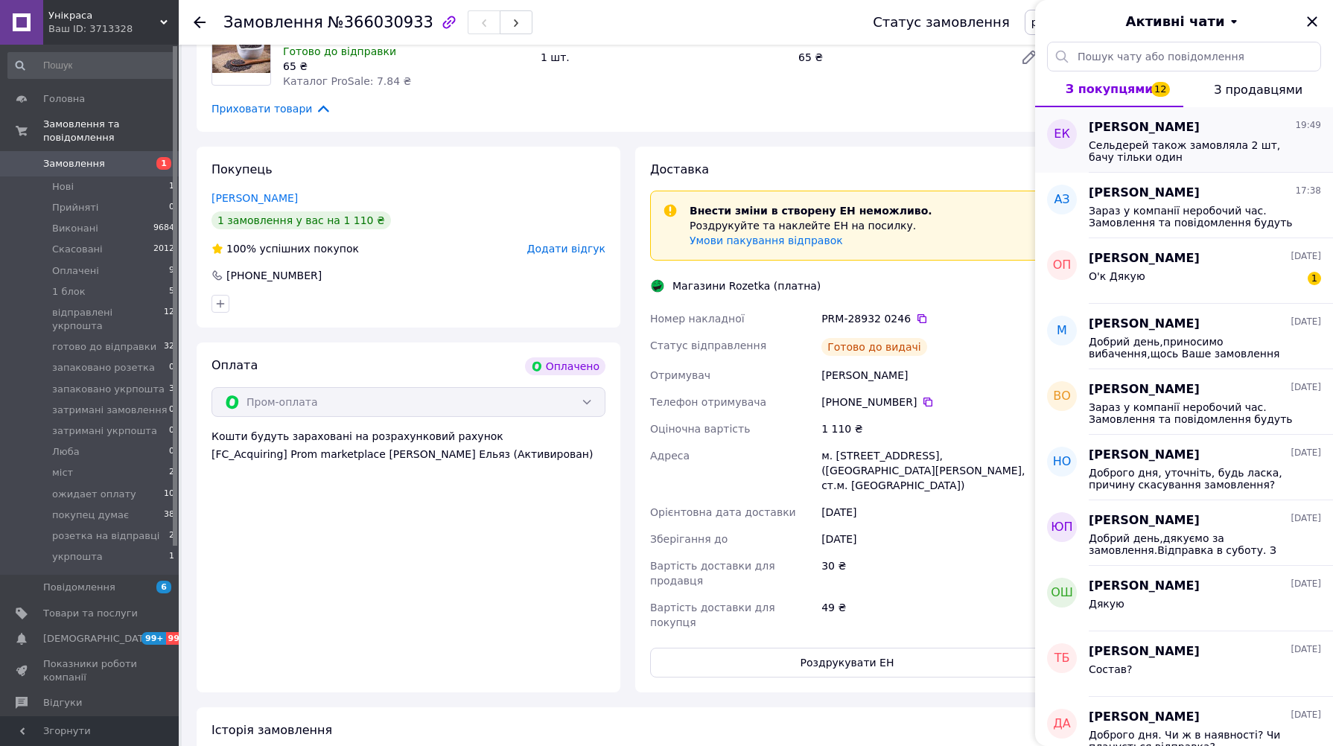
click at [1190, 153] on span "Сельдерей також замовляла 2 шт, бачу тільки один" at bounding box center [1194, 151] width 211 height 24
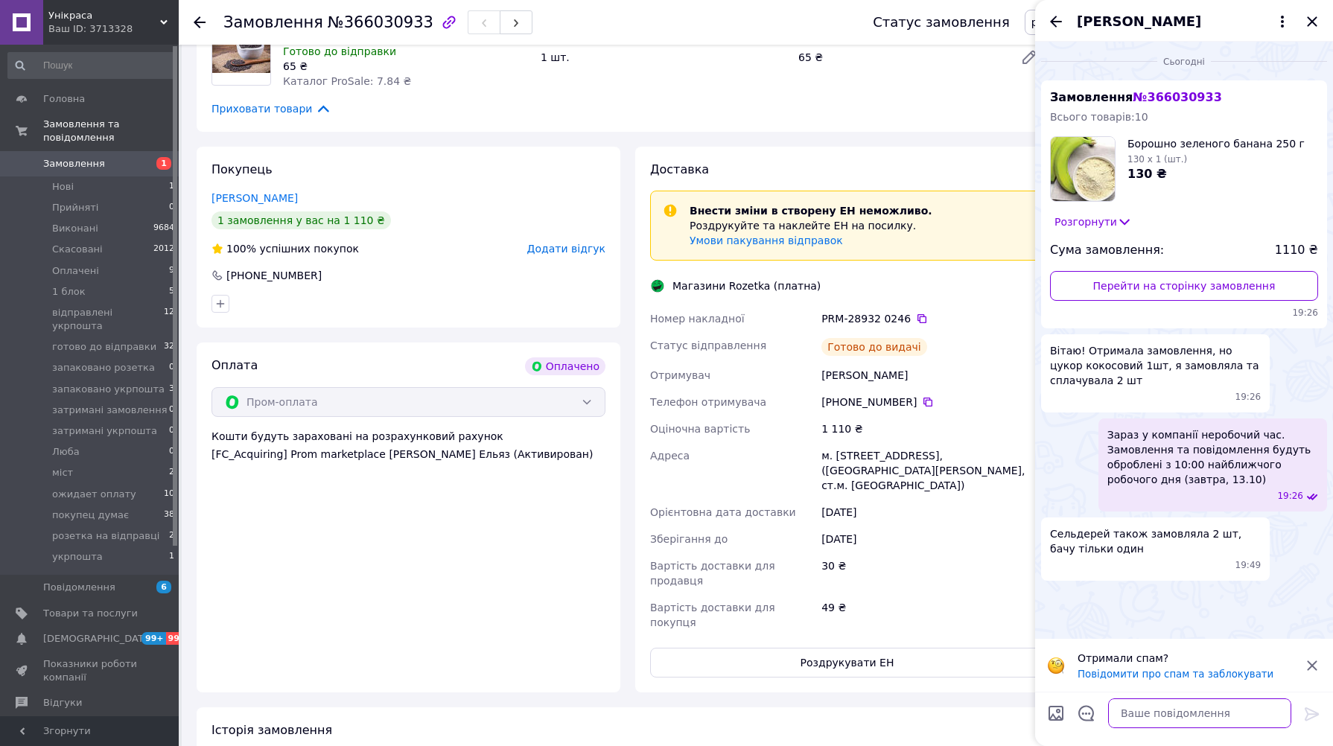
click at [1165, 704] on textarea at bounding box center [1199, 714] width 183 height 30
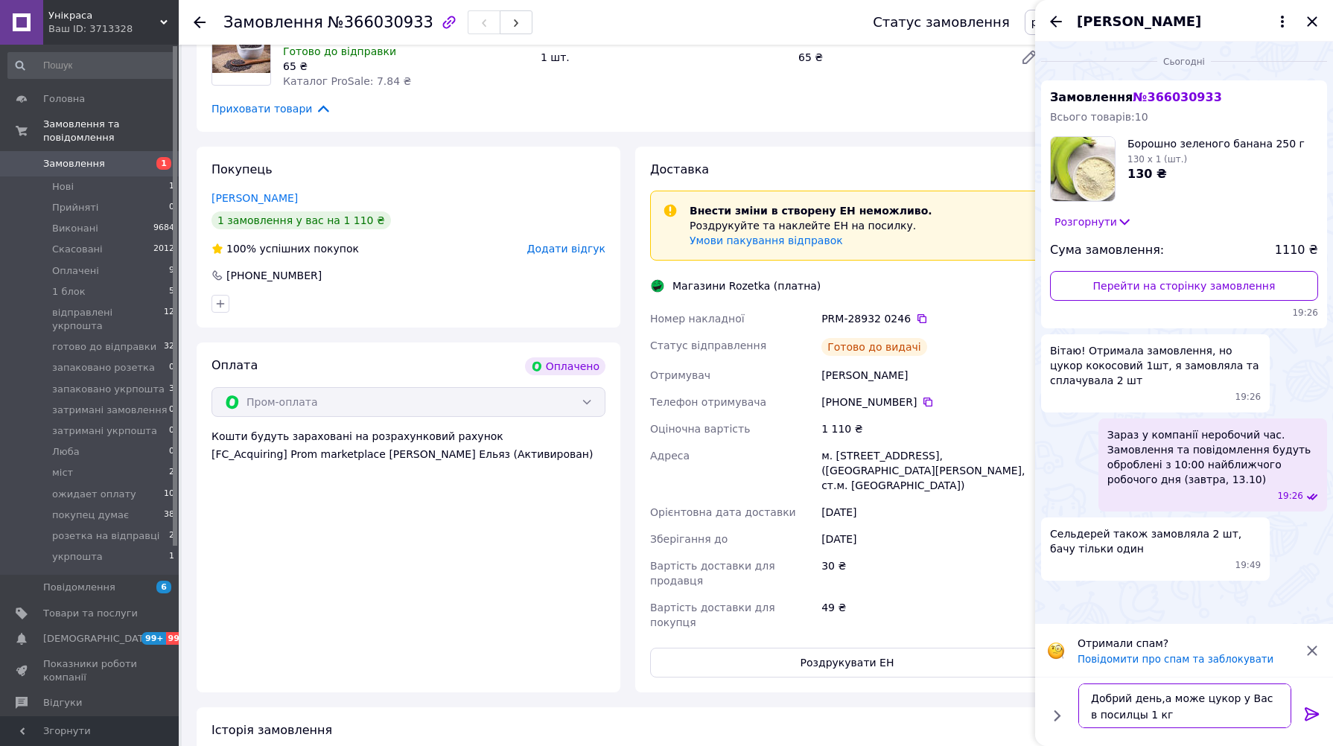
click at [1130, 718] on textarea "Добрий день,а може цукор у Вас в посилцы 1 кг" at bounding box center [1184, 706] width 213 height 45
click at [1152, 719] on textarea "Добрий день,а може цукор у Вас в посилці 1 кг" at bounding box center [1184, 706] width 213 height 45
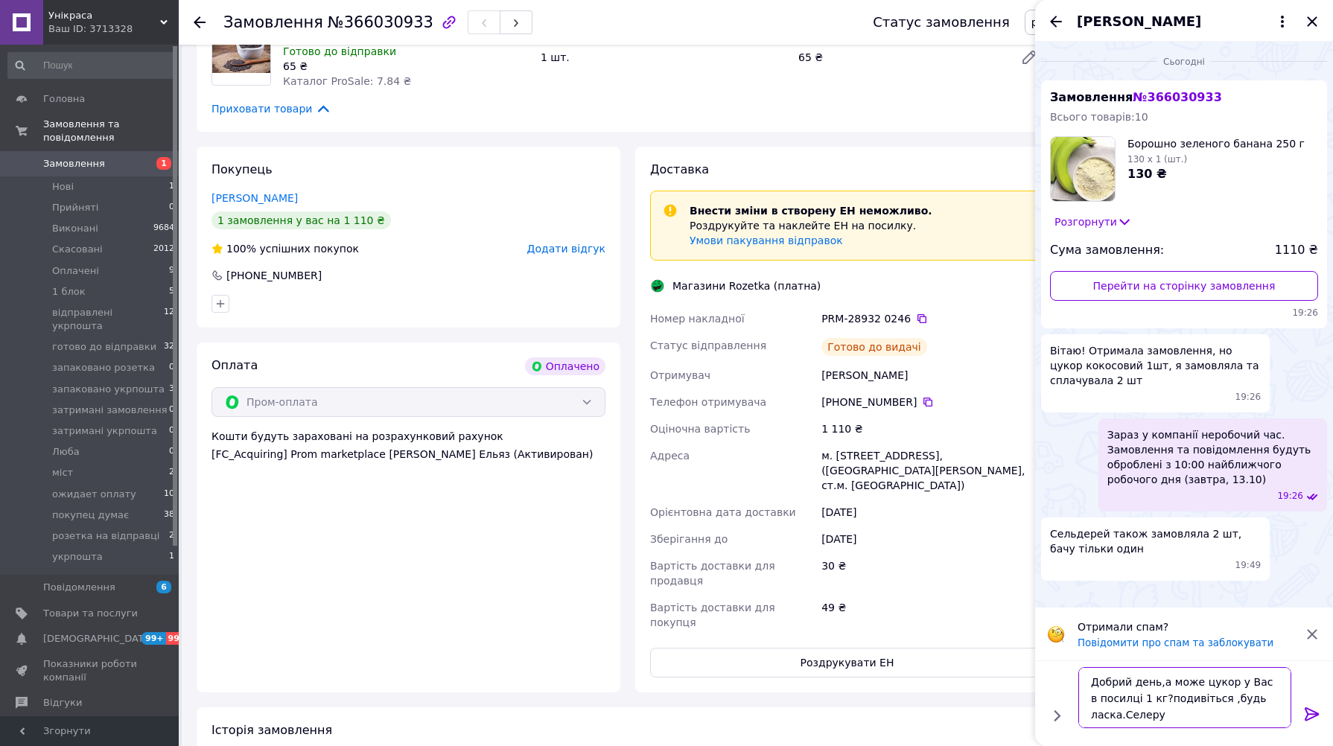
click at [1156, 681] on textarea "Добрий день,а може цукор у Вас в посилці 1 кг?подивіться ,будь ласка.Селеру пом…" at bounding box center [1184, 697] width 213 height 61
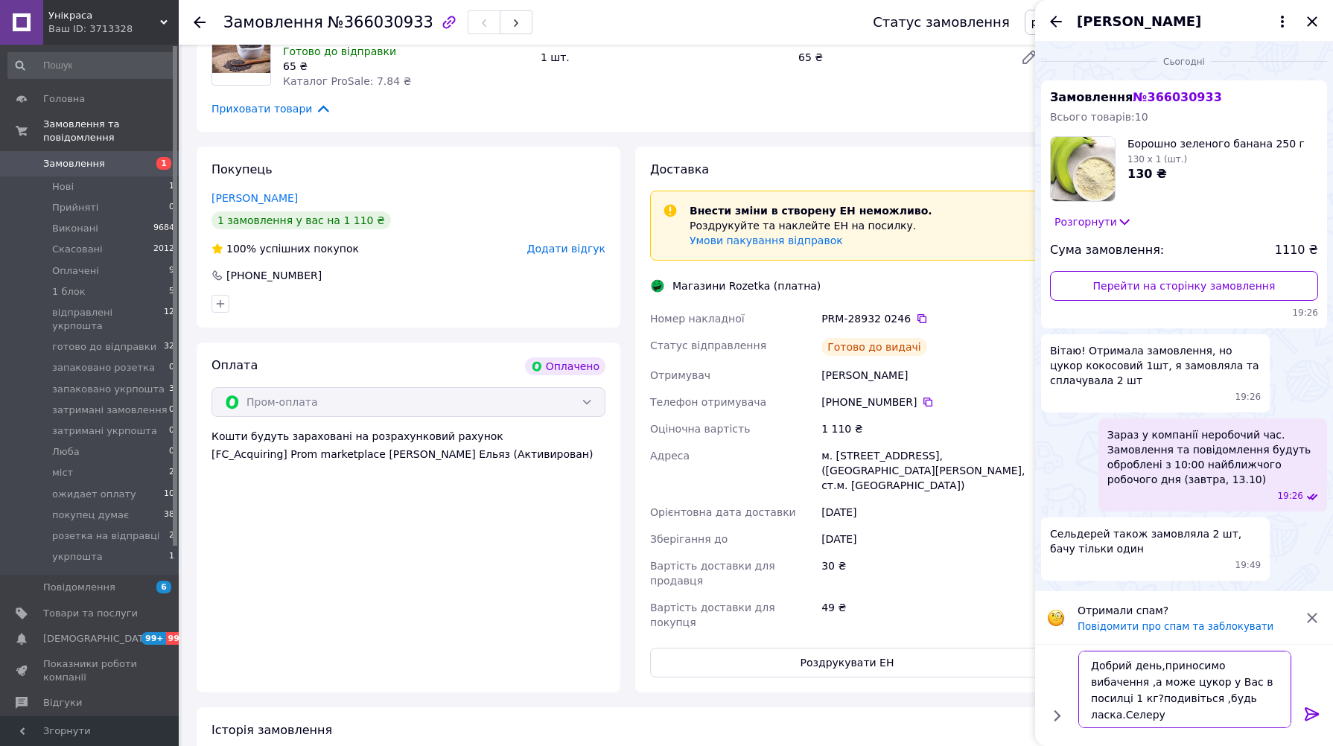
click at [1205, 719] on textarea "Добрий день,приносимо вибачення ,а може цукор у Вас в посилці 1 кг?подивіться ,…" at bounding box center [1184, 689] width 213 height 77
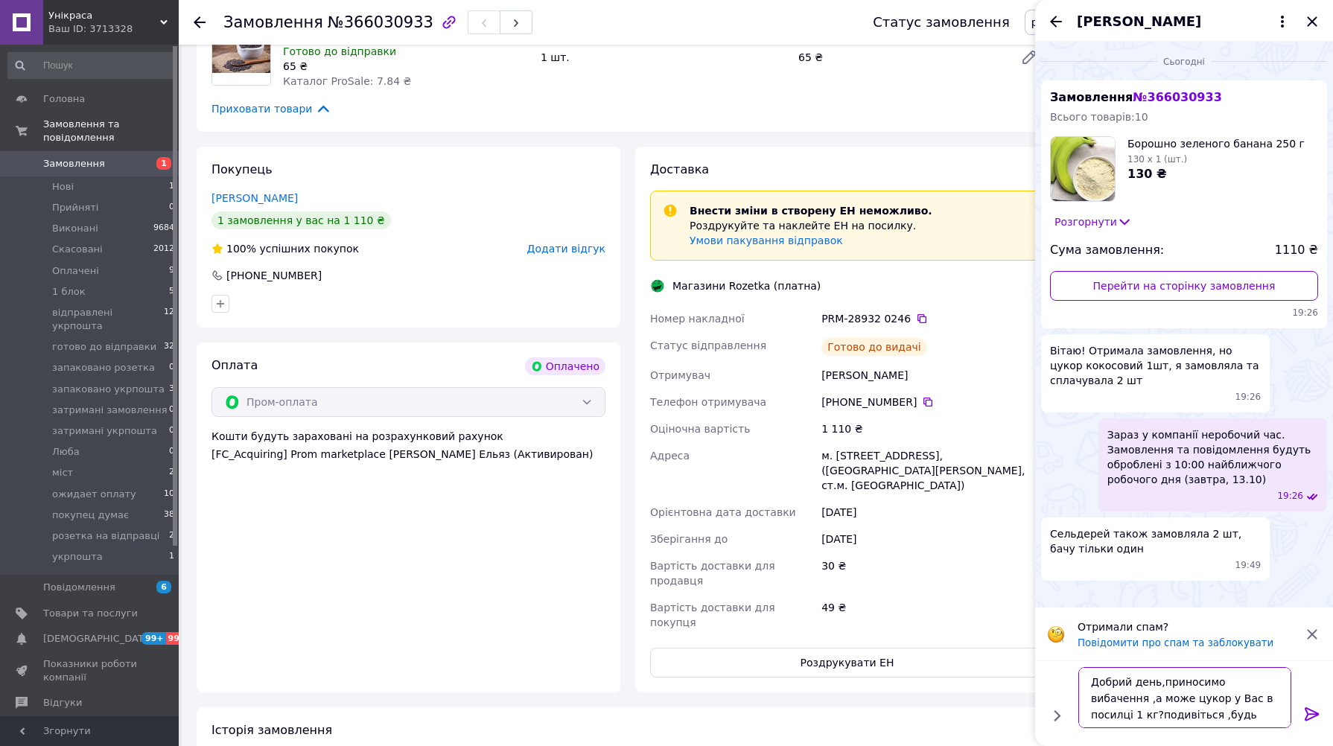
type textarea "Добрий день,приносимо вибачення ,а може цукор у Вас в посилці 1 кг?подивіться ,…"
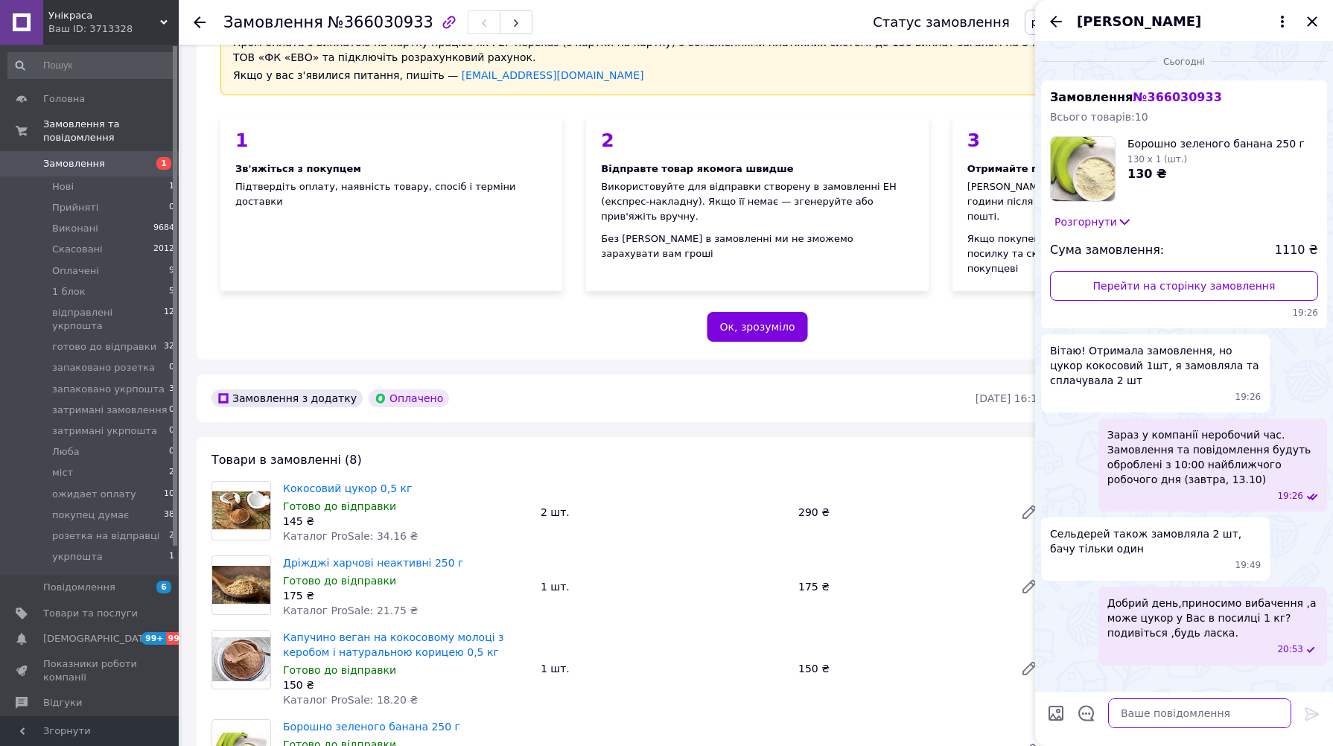
scroll to position [83, 0]
click at [1316, 25] on icon "Закрити" at bounding box center [1312, 21] width 10 height 10
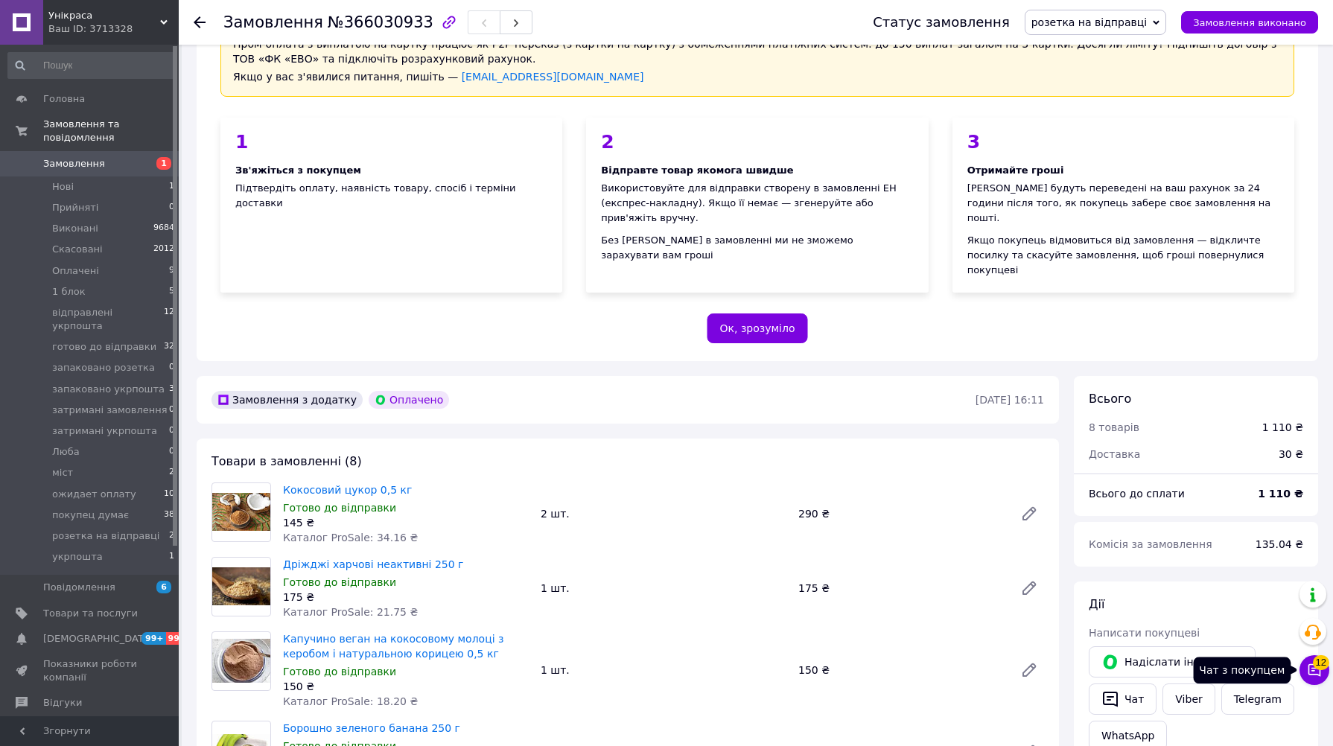
click at [1305, 670] on button "Чат з покупцем 12" at bounding box center [1314, 670] width 30 height 30
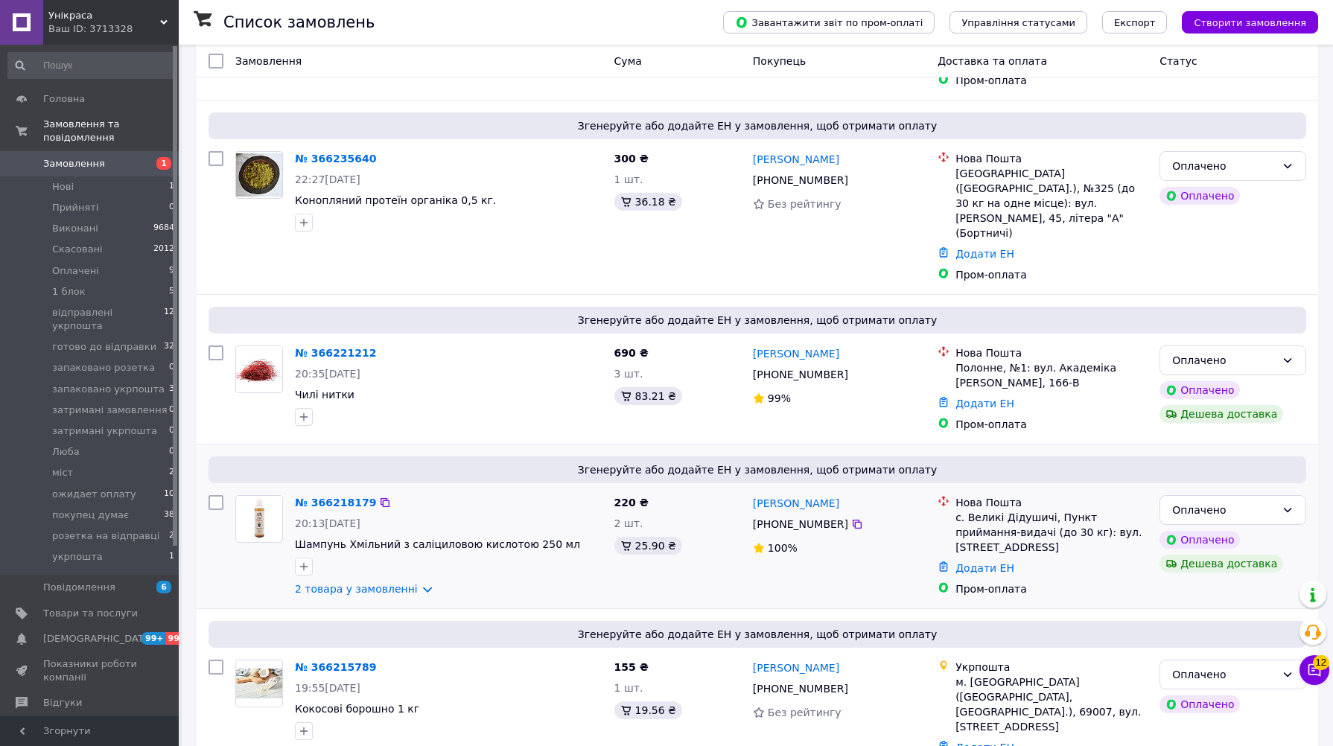
scroll to position [496, 0]
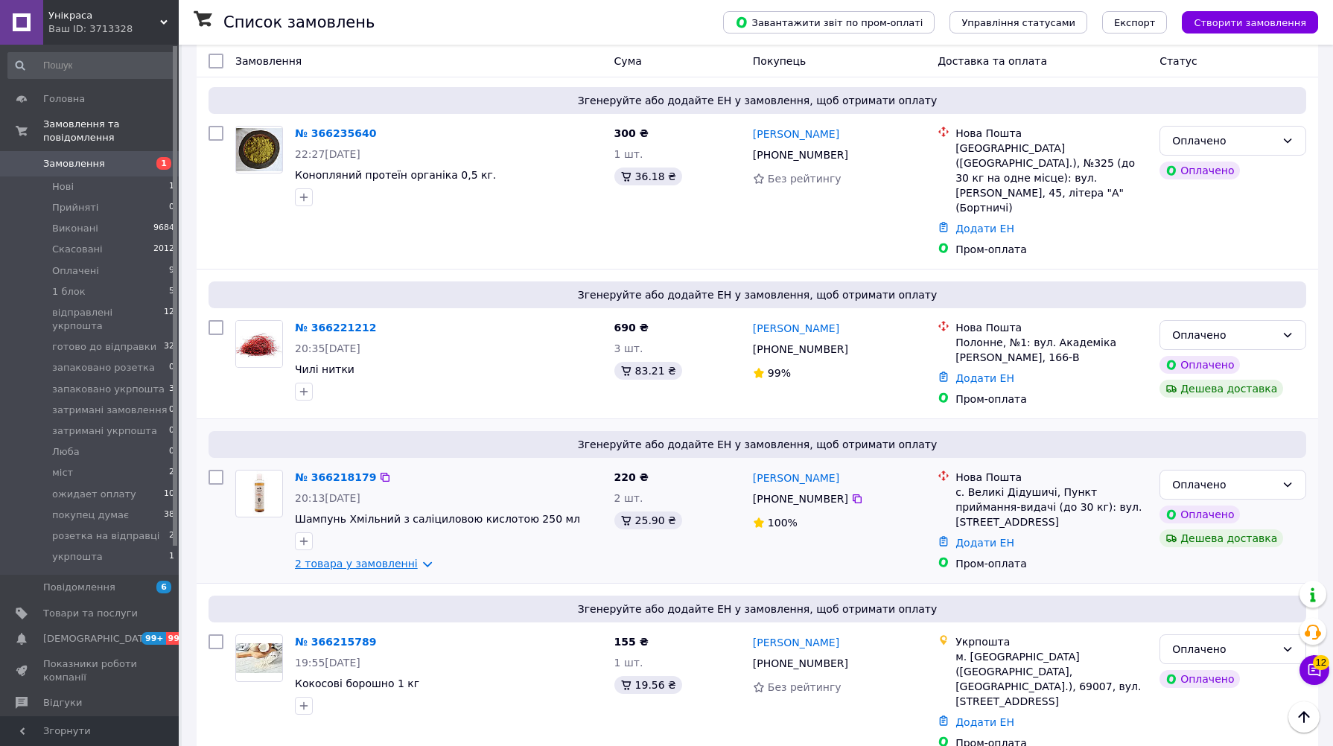
click at [393, 558] on link "2 товара у замовленні" at bounding box center [356, 564] width 123 height 12
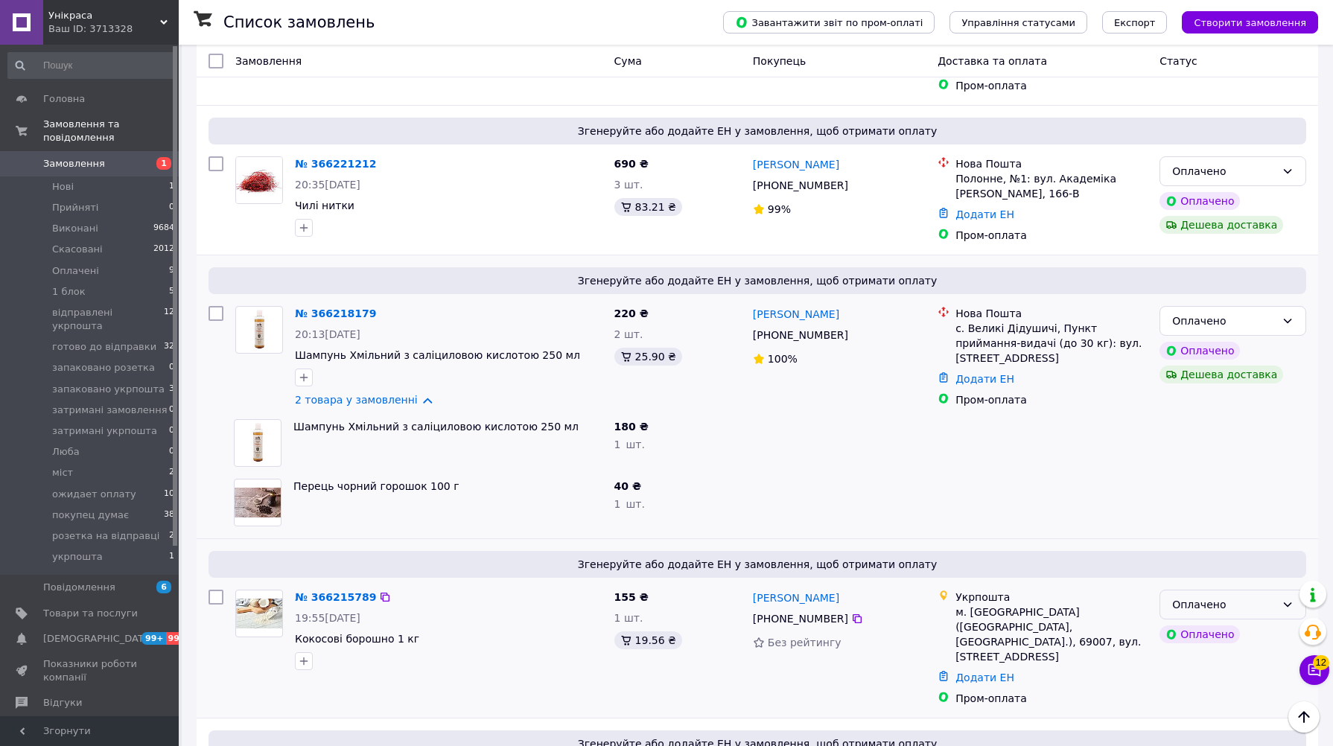
scroll to position [661, 0]
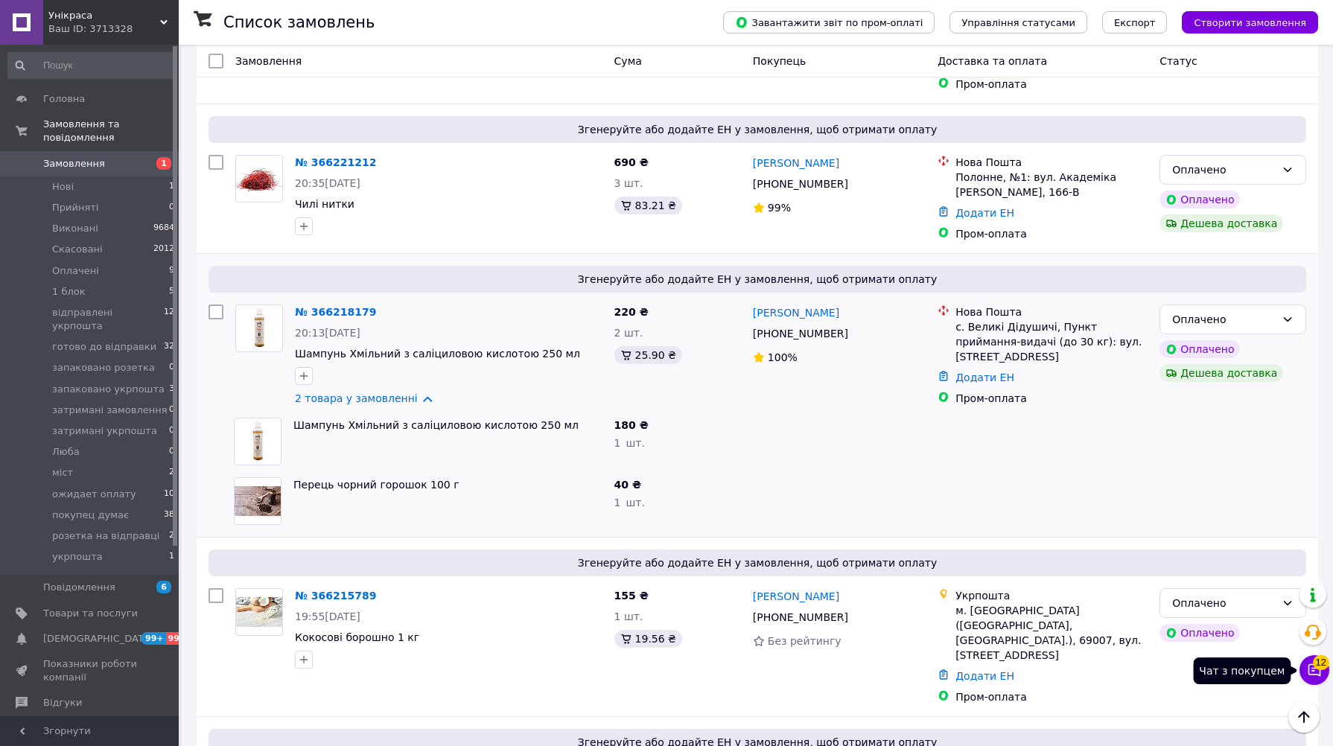
click at [1321, 672] on icon at bounding box center [1314, 670] width 15 height 15
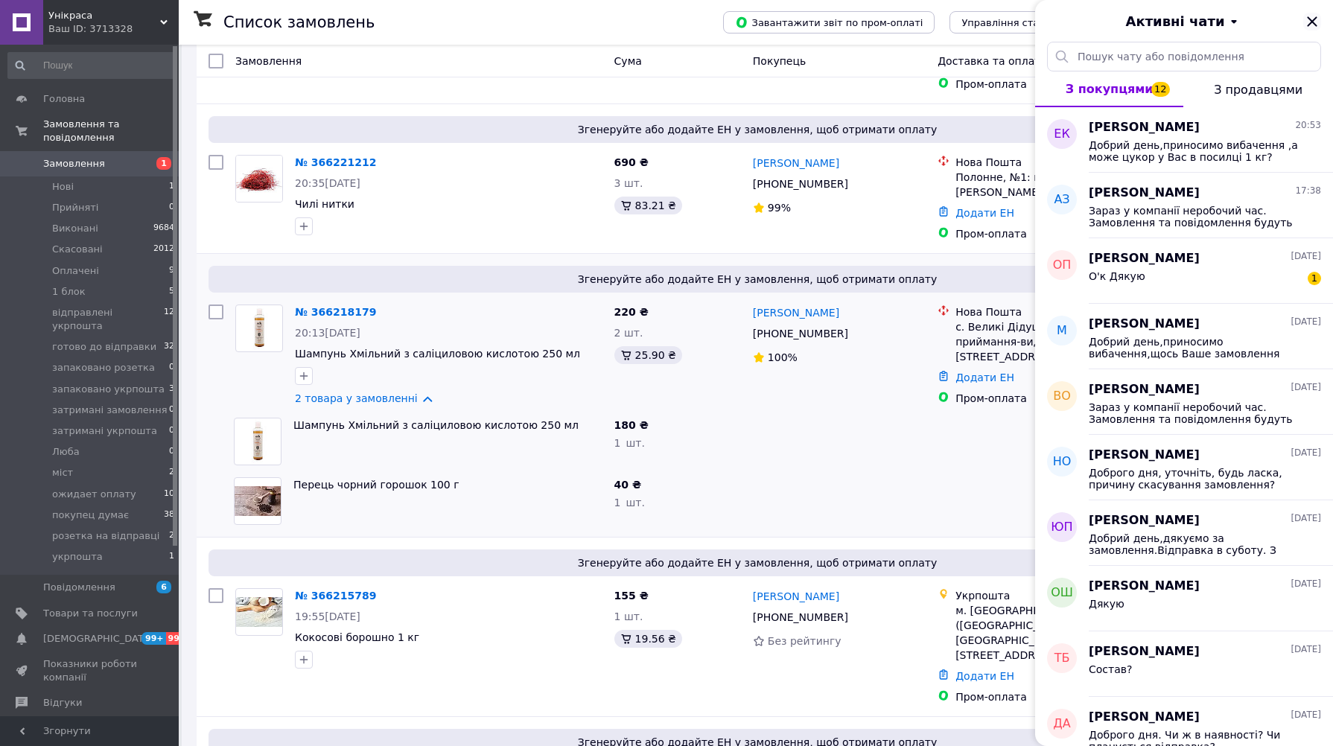
click at [1312, 20] on icon "Закрити" at bounding box center [1312, 21] width 10 height 10
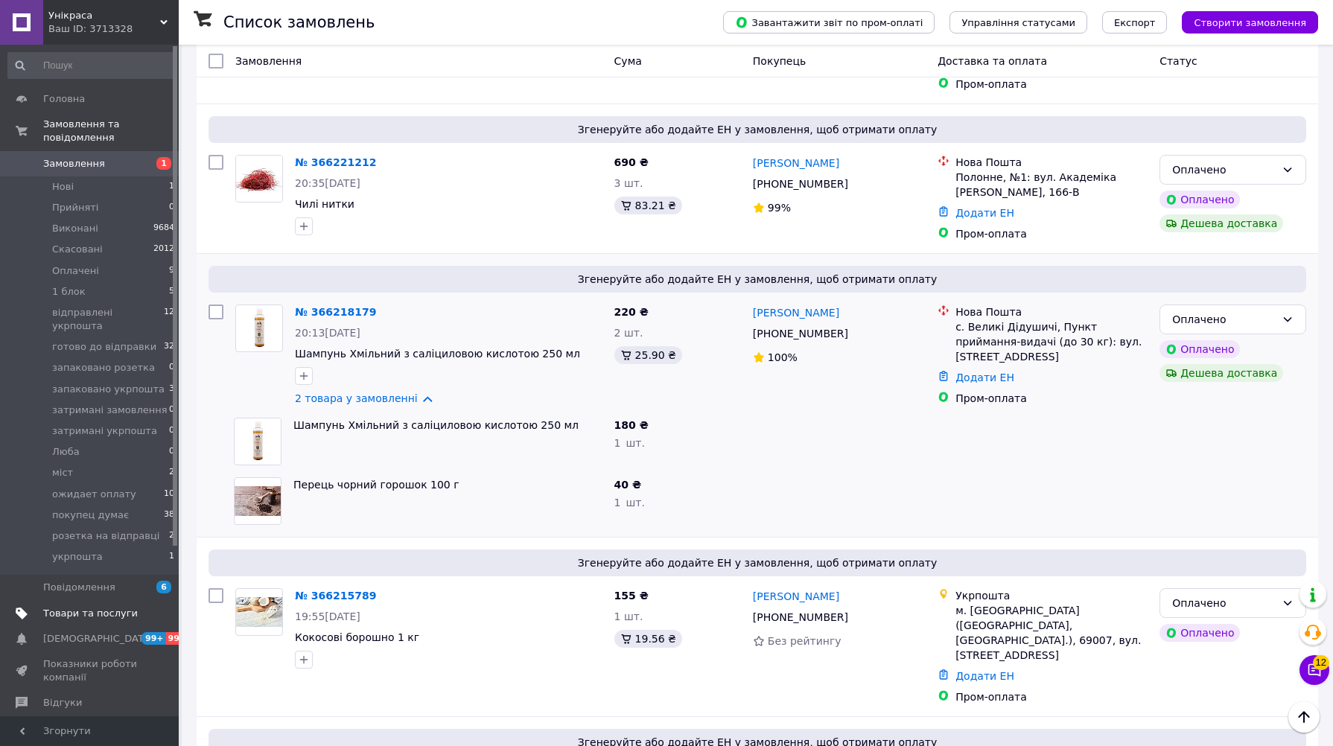
click at [101, 607] on span "Товари та послуги" at bounding box center [90, 613] width 95 height 13
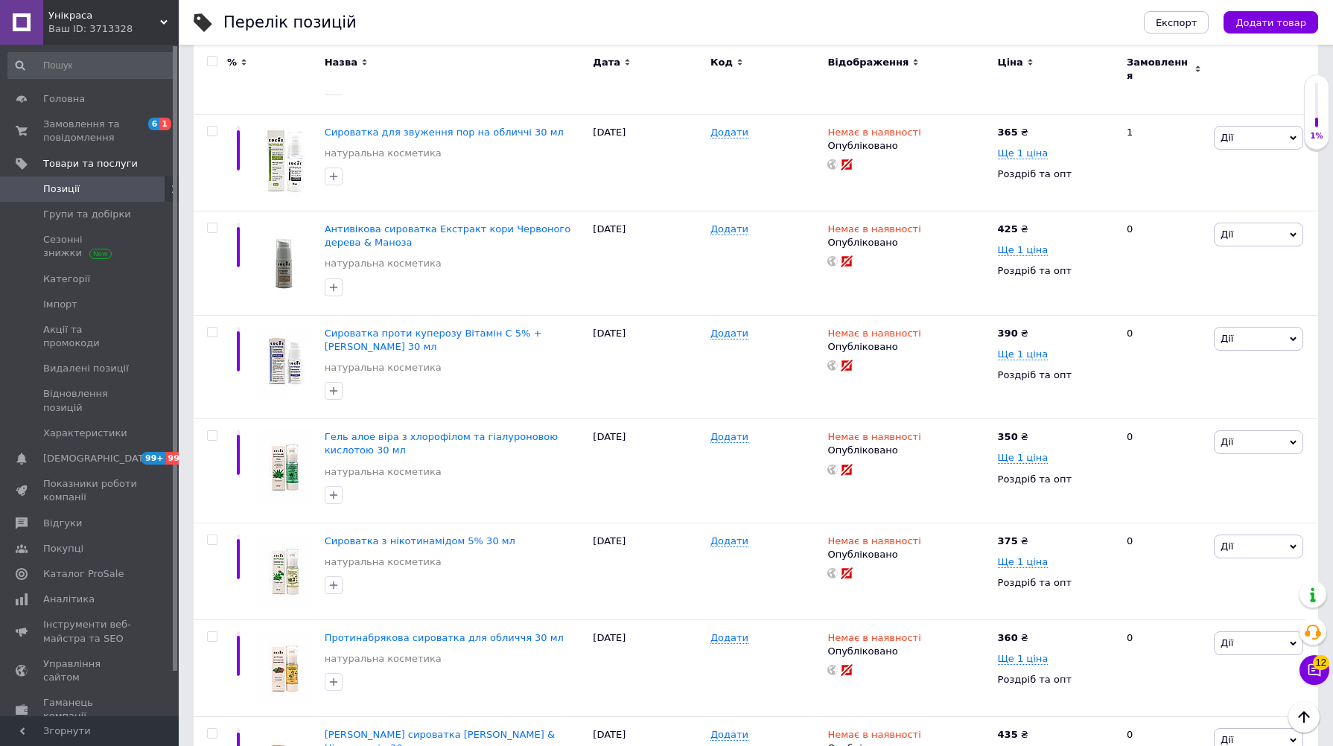
scroll to position [1581, 0]
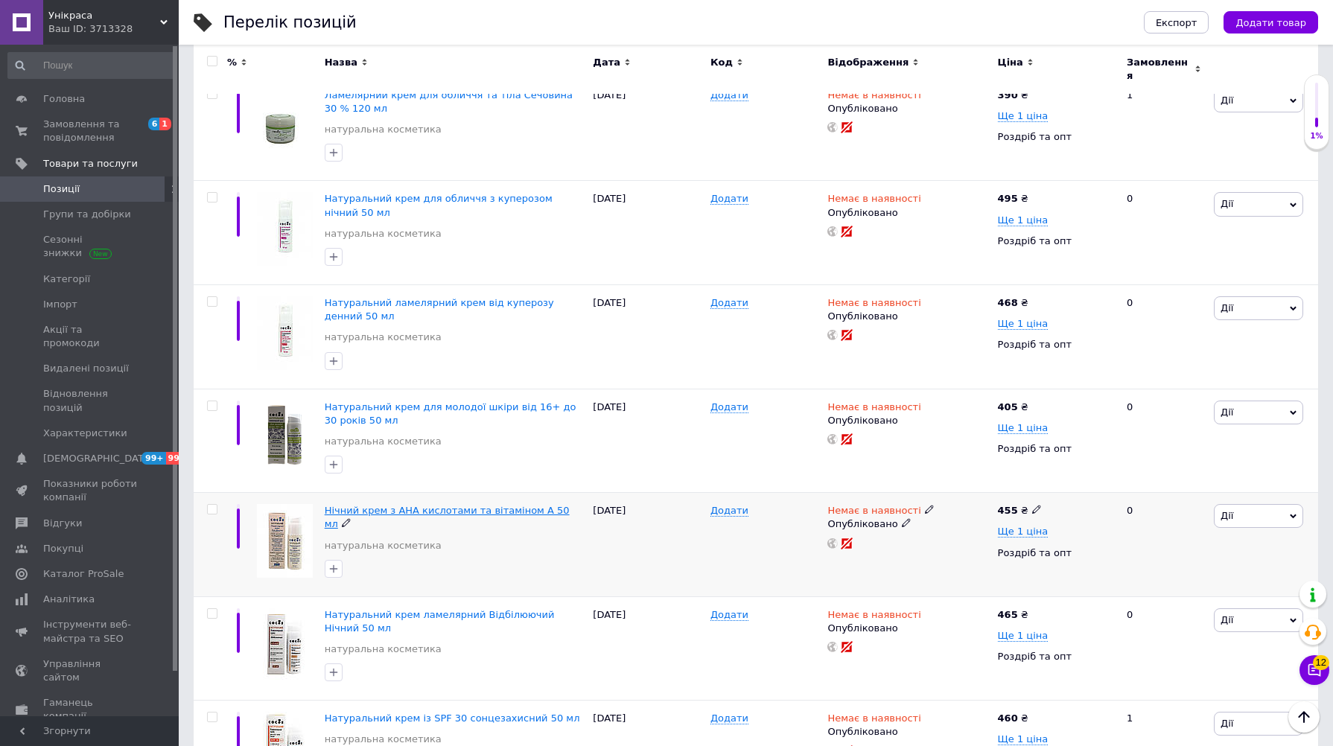
scroll to position [1670, 0]
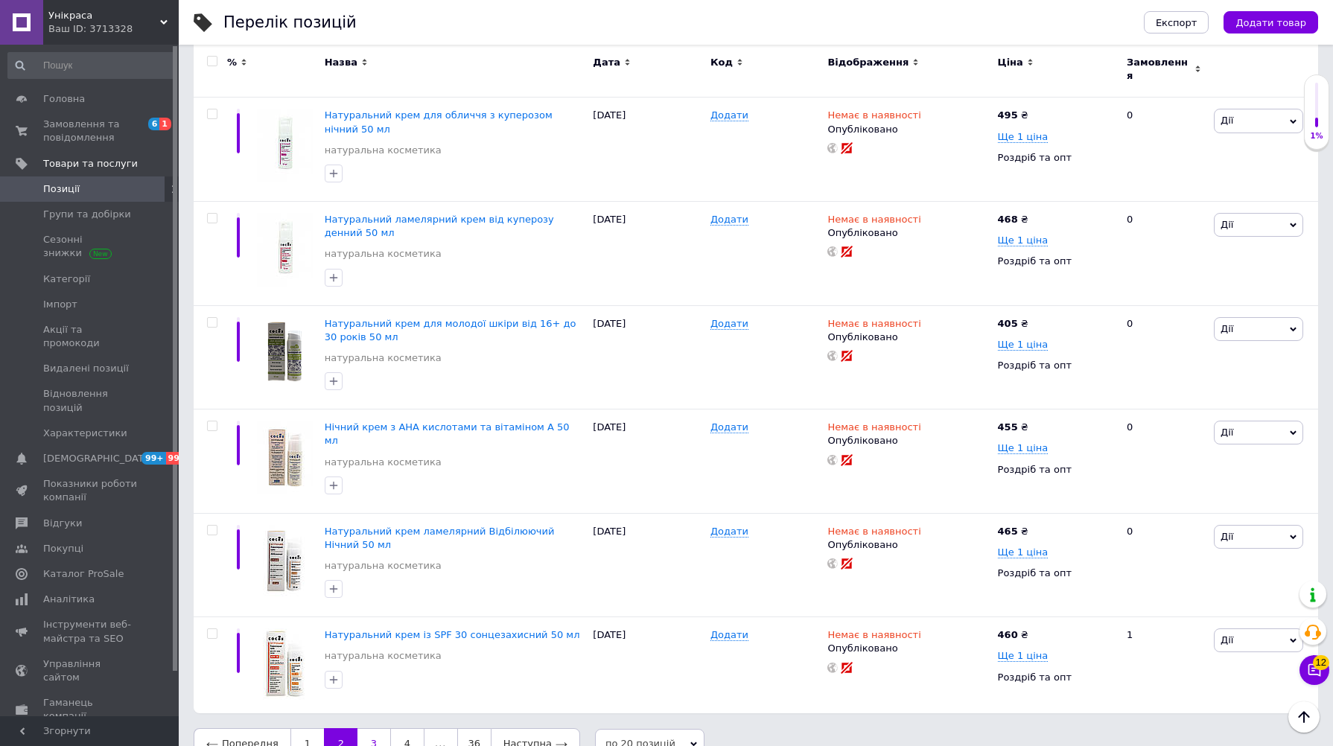
click at [357, 728] on link "3" at bounding box center [373, 743] width 33 height 31
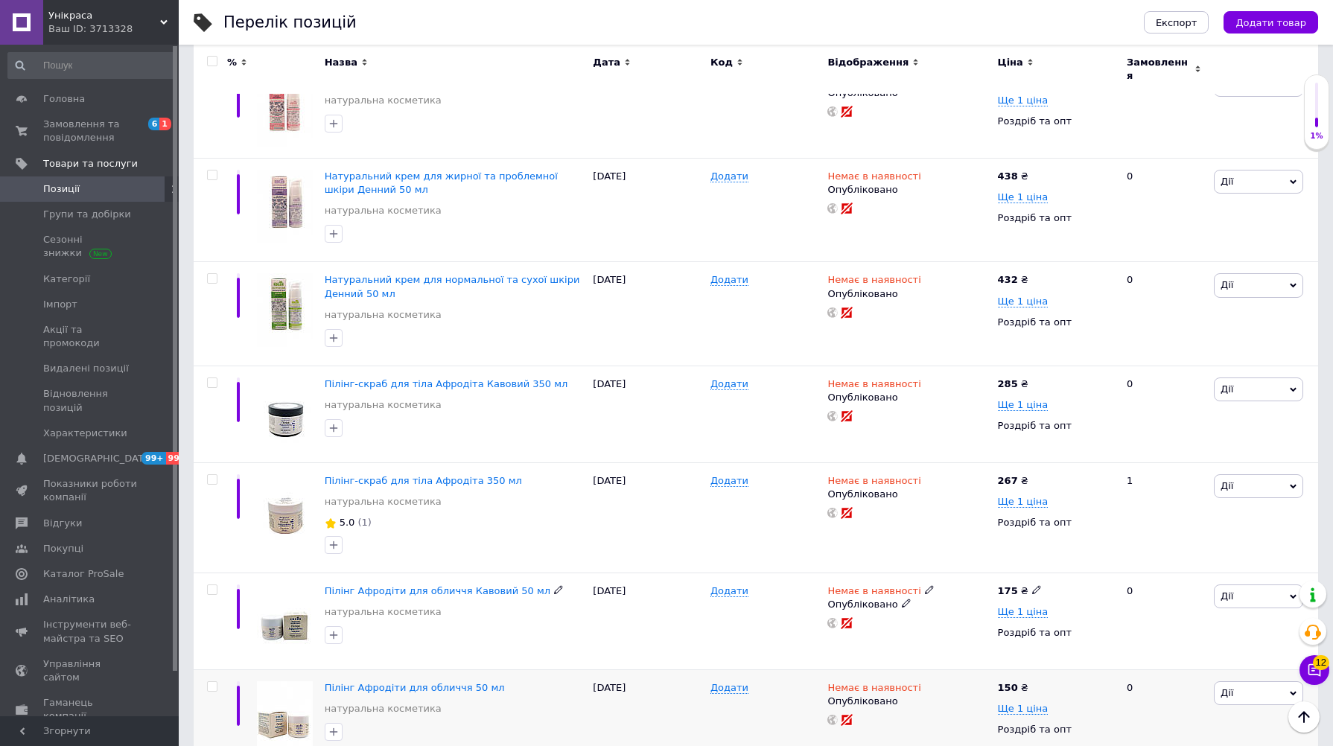
scroll to position [1597, 0]
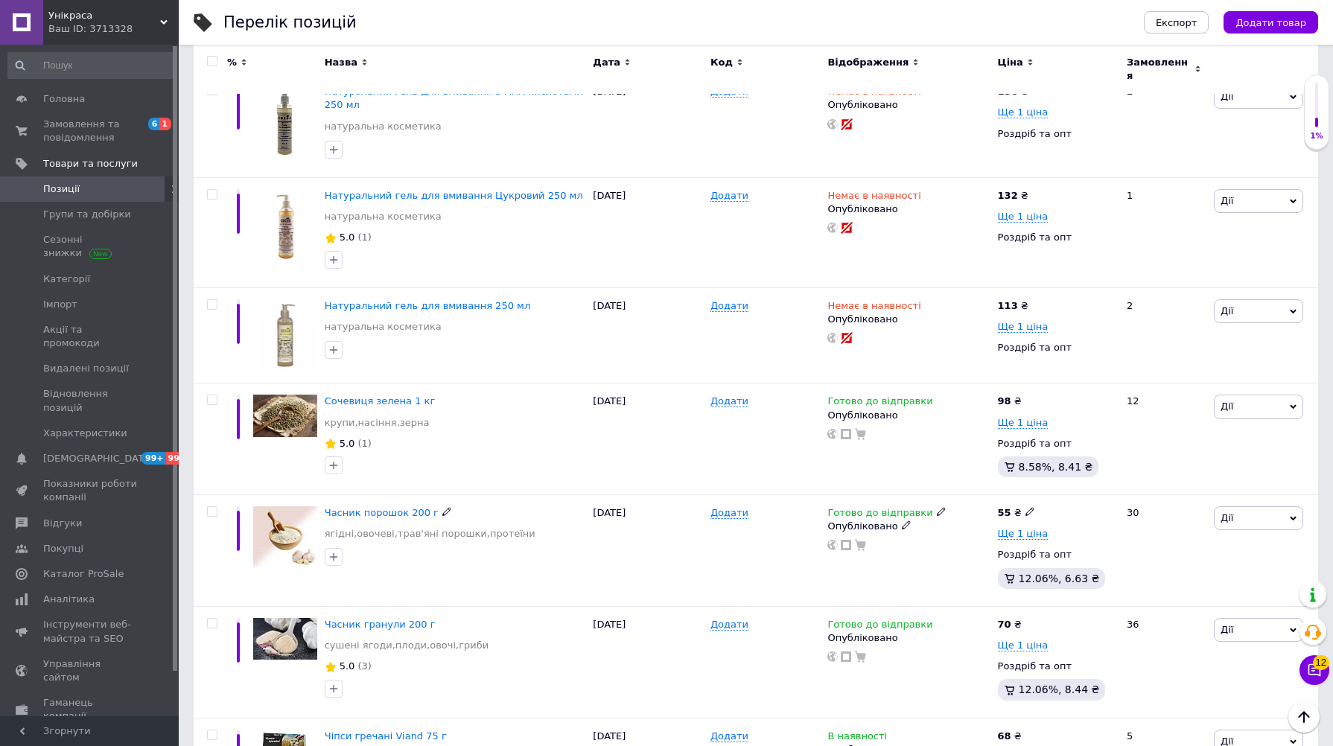
scroll to position [1633, 0]
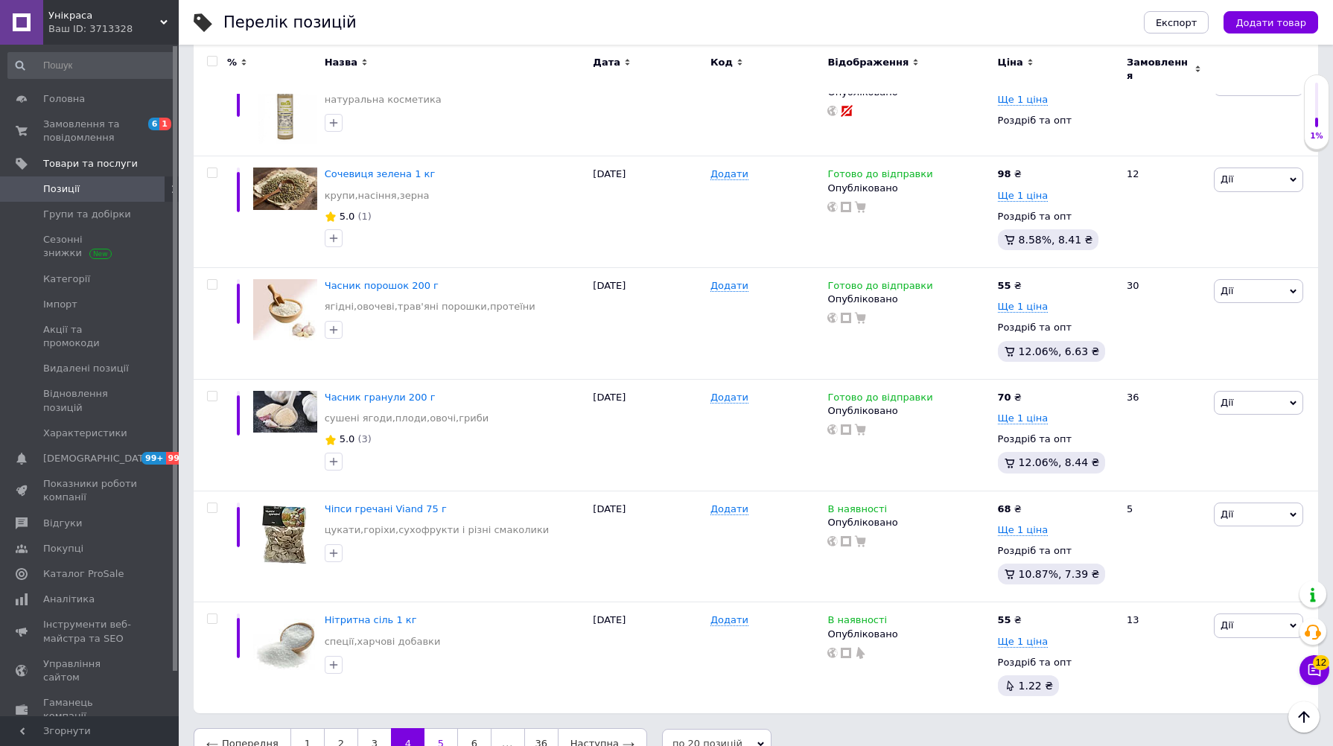
click at [436, 728] on link "5" at bounding box center [440, 743] width 33 height 31
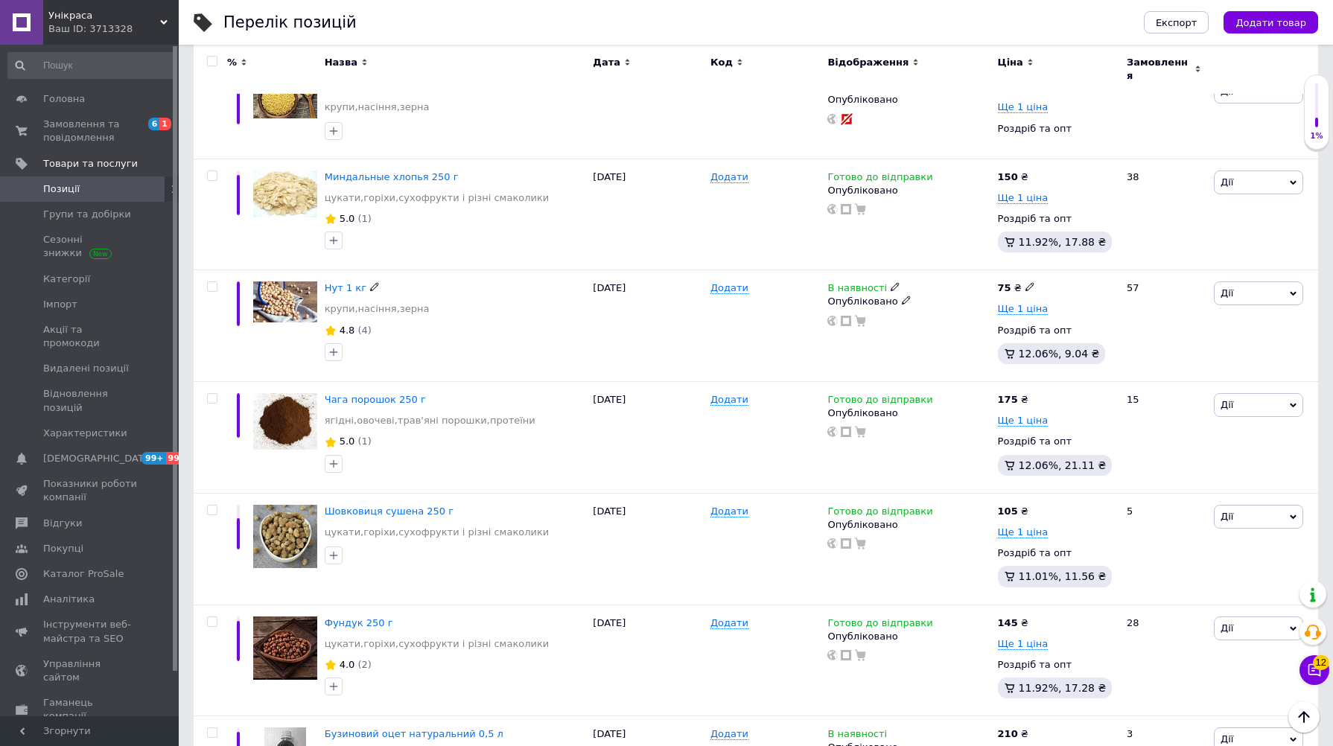
scroll to position [1655, 0]
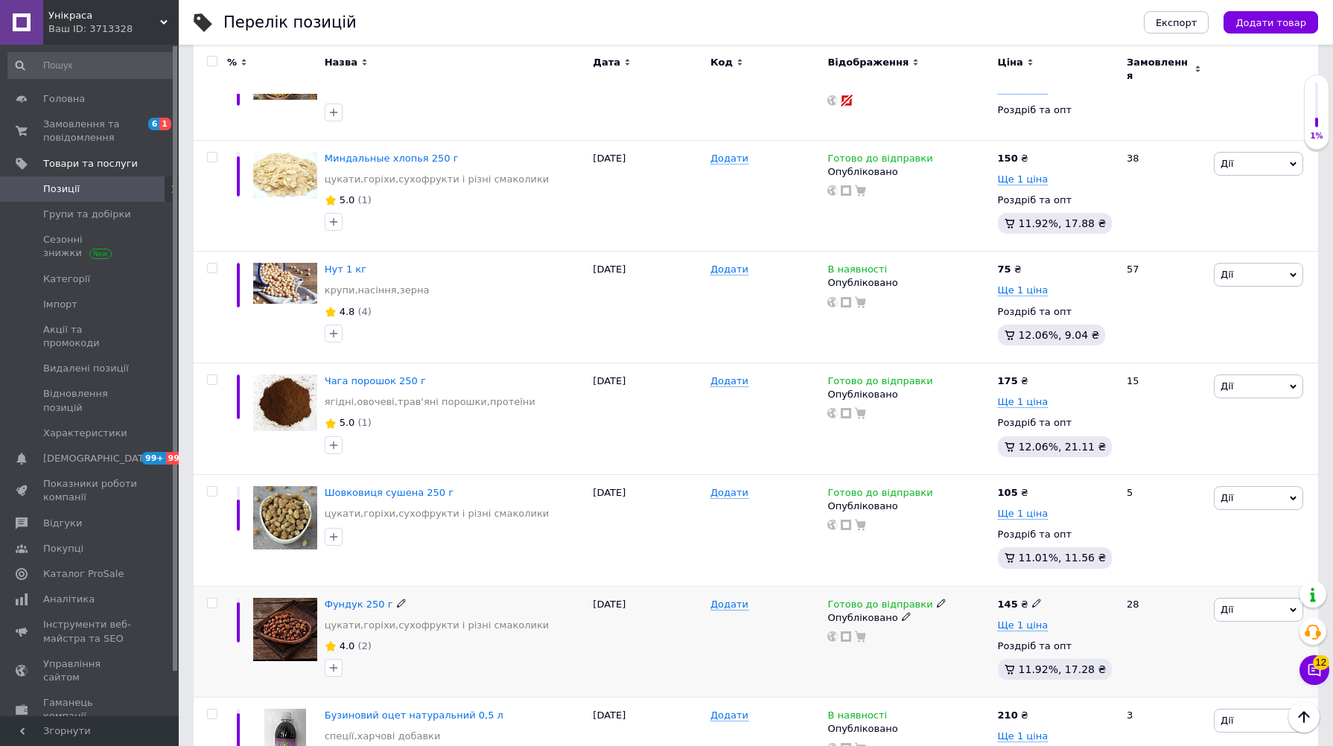
click at [1238, 603] on span "Дії" at bounding box center [1258, 610] width 89 height 24
click at [1186, 628] on li "Редагувати" at bounding box center [1203, 638] width 197 height 21
